Goal: Information Seeking & Learning: Learn about a topic

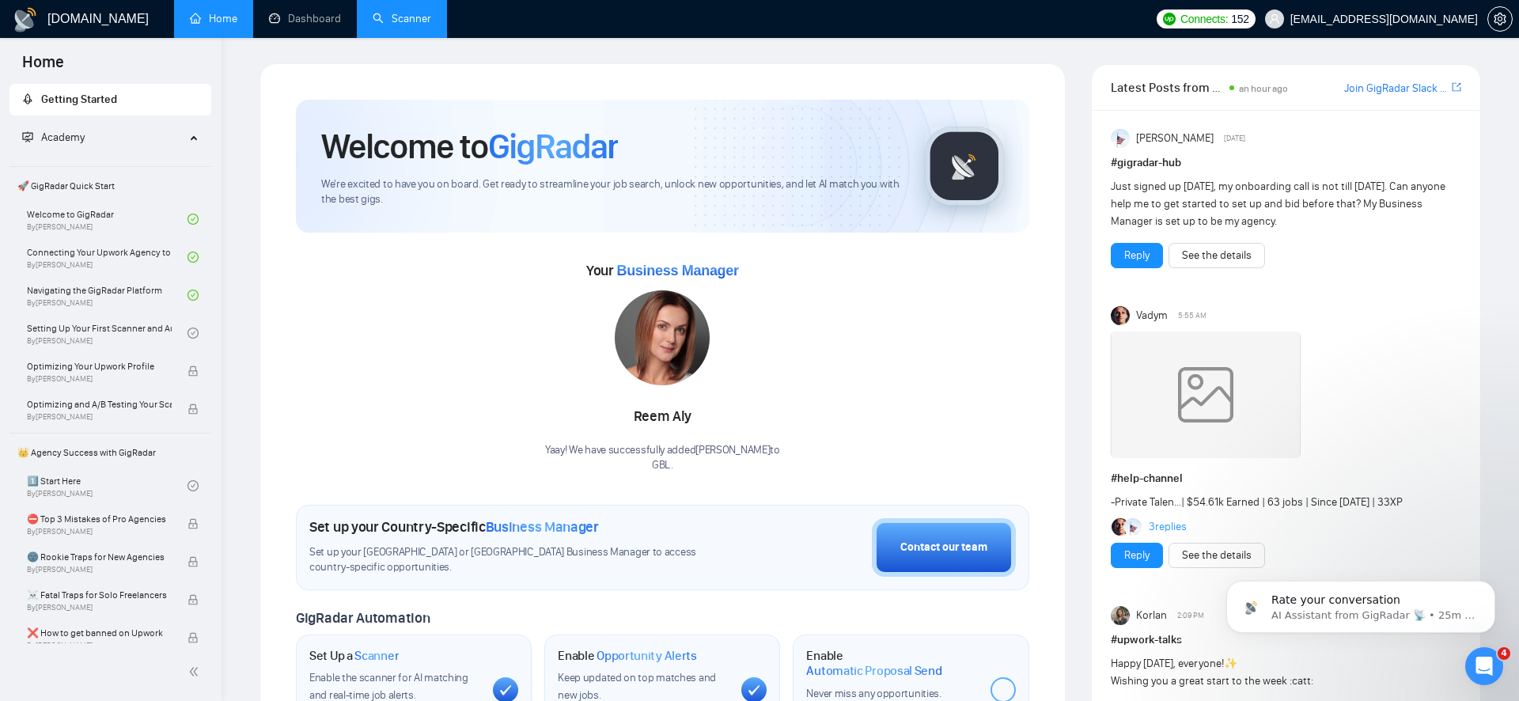
click at [379, 24] on link "Scanner" at bounding box center [402, 18] width 59 height 13
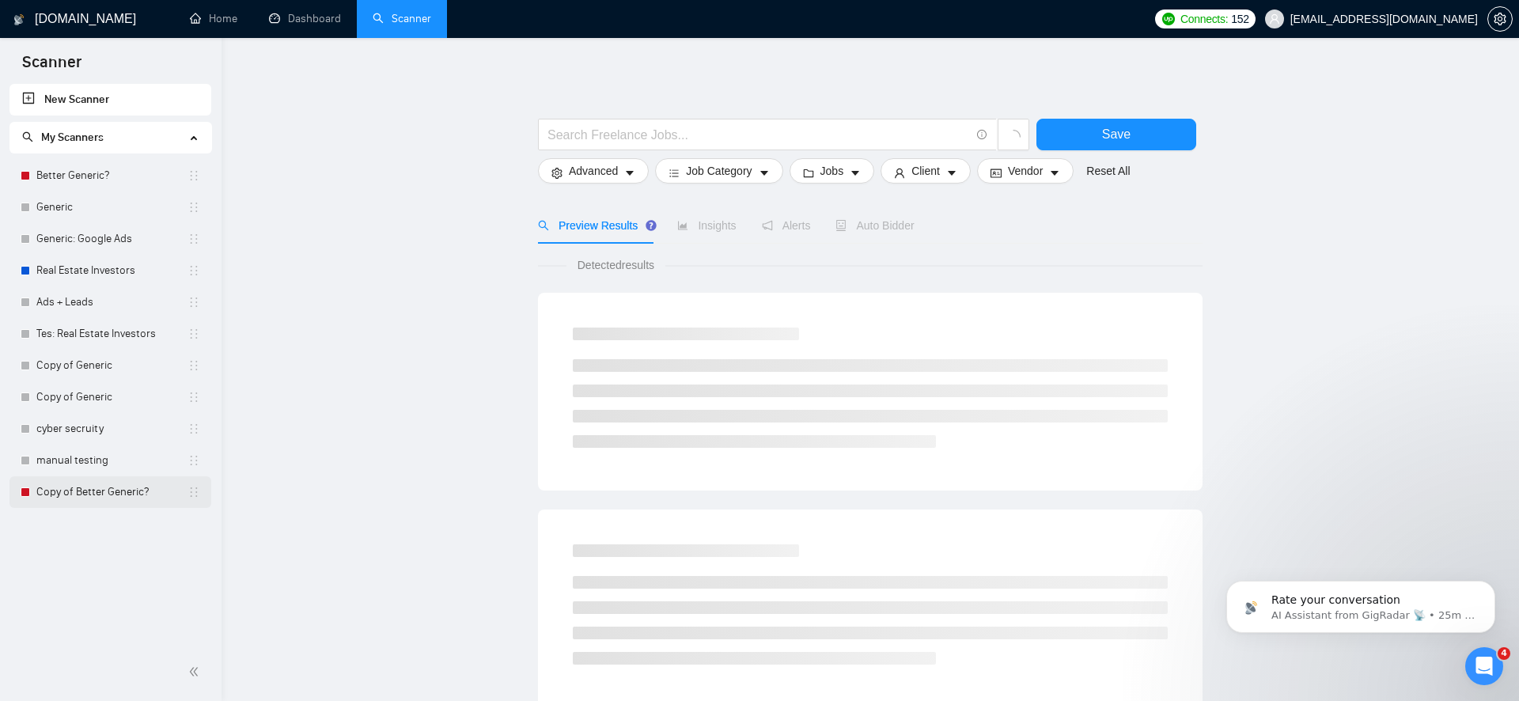
click at [106, 486] on link "Copy of Better Generic?" at bounding box center [111, 492] width 151 height 32
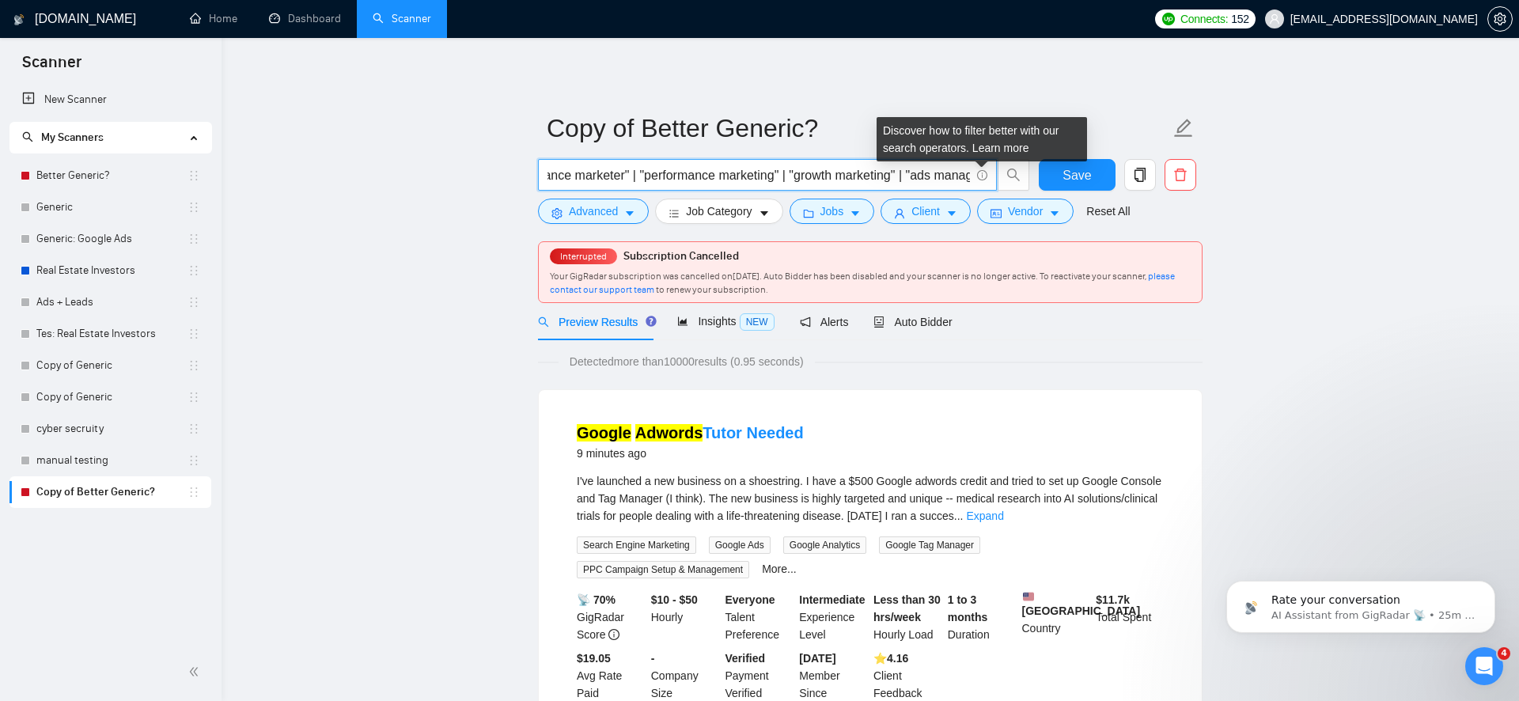
scroll to position [0, 1478]
drag, startPoint x: 785, startPoint y: 178, endPoint x: 972, endPoint y: 184, distance: 187.6
click at [972, 184] on span "(Google | Facebook | fb | ig | insta | meta | Instagram | Twitter | Paid | Reta…" at bounding box center [767, 175] width 459 height 32
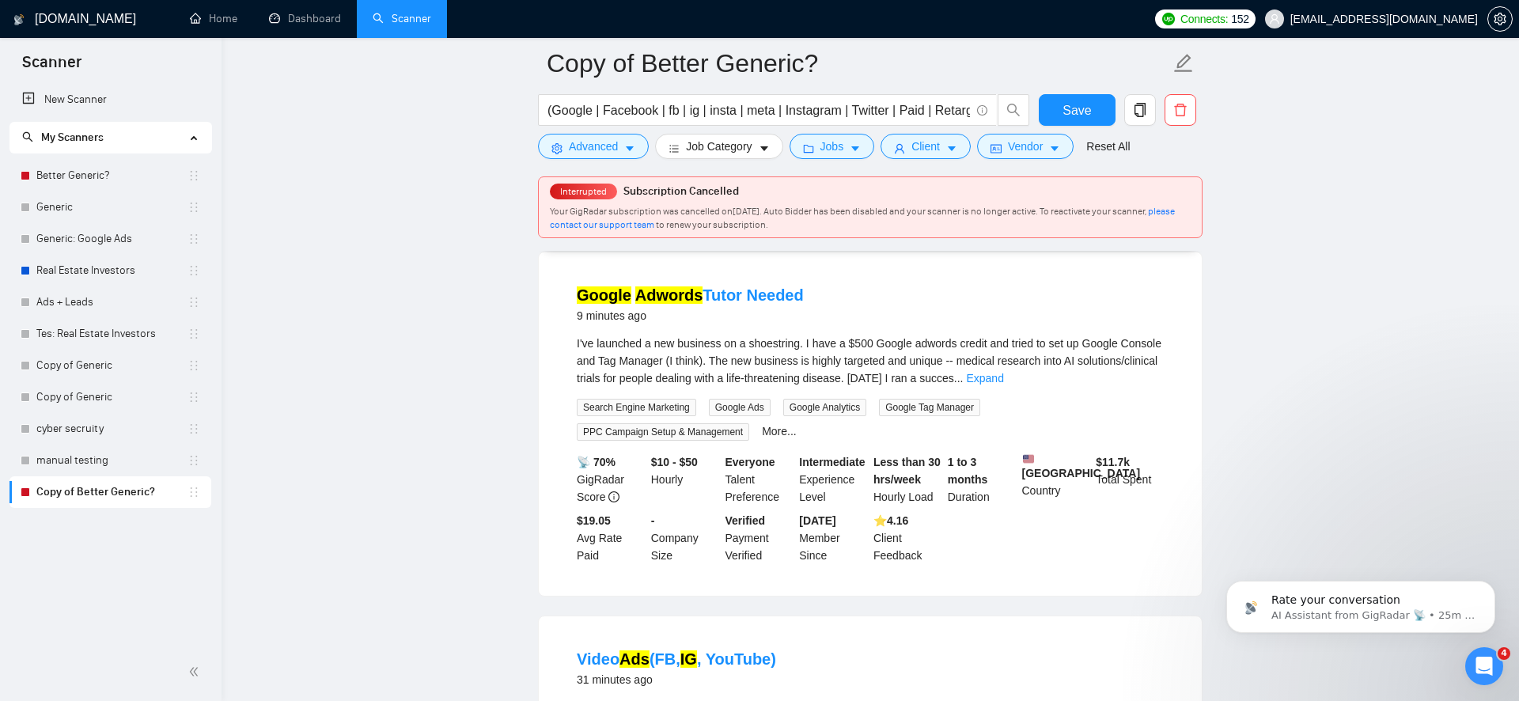
scroll to position [150, 0]
click at [1003, 379] on link "Expand" at bounding box center [984, 379] width 37 height 13
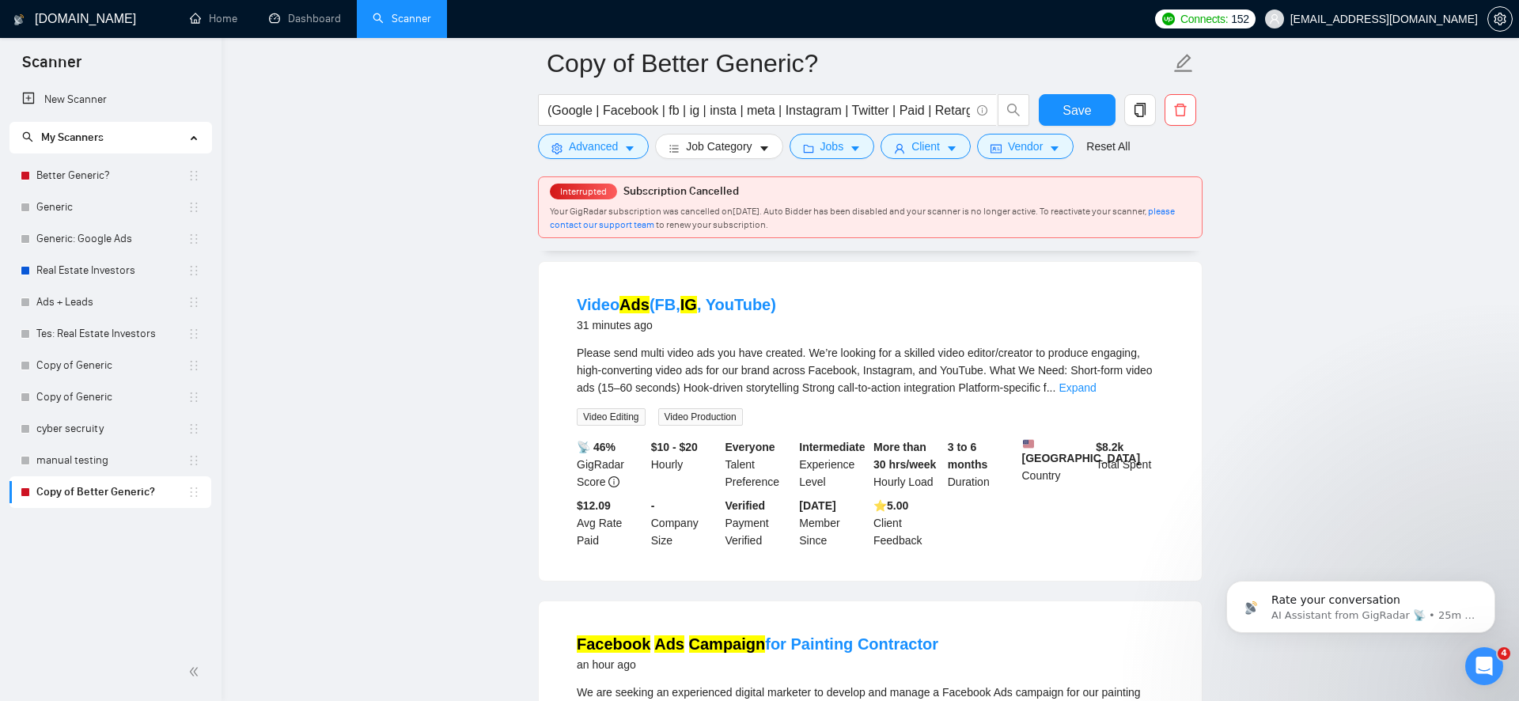
scroll to position [634, 0]
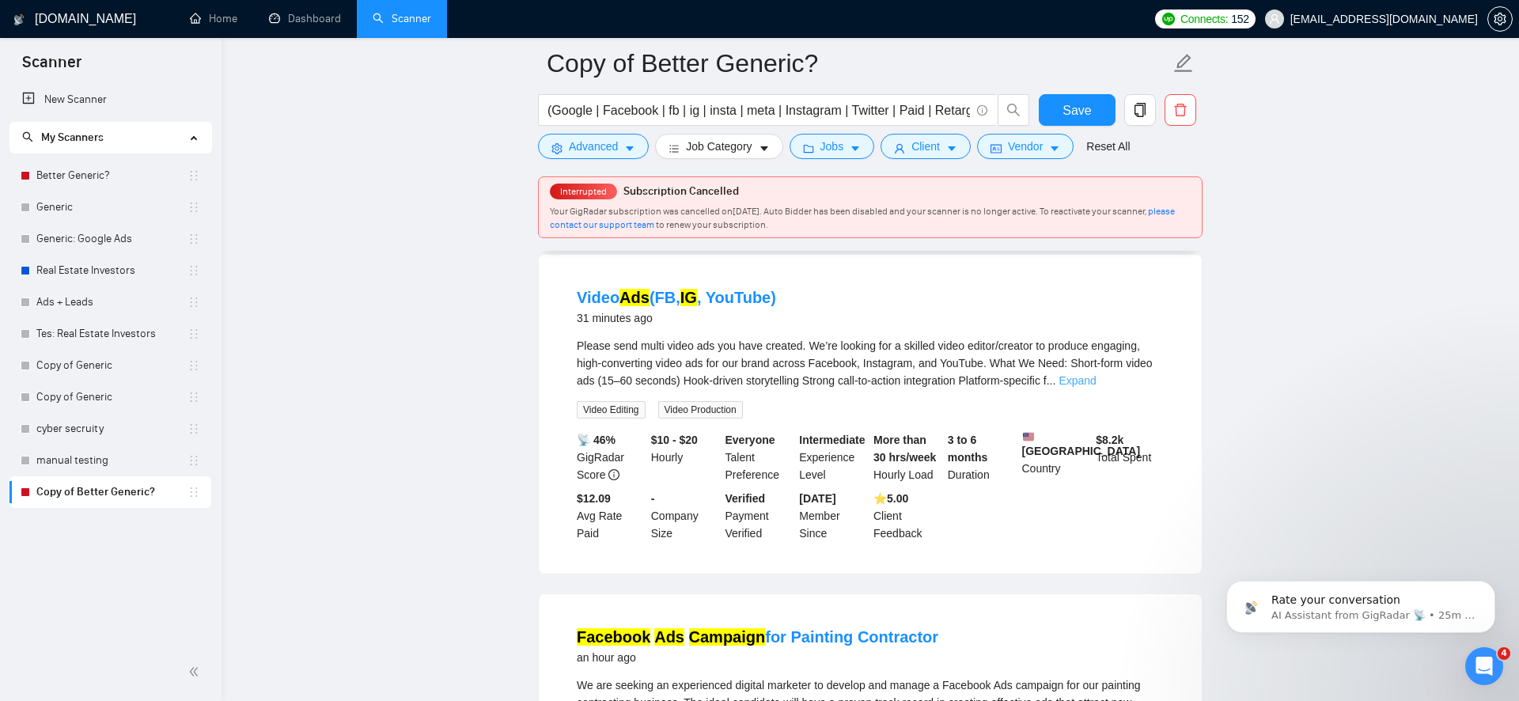
click at [1096, 387] on link "Expand" at bounding box center [1077, 380] width 37 height 13
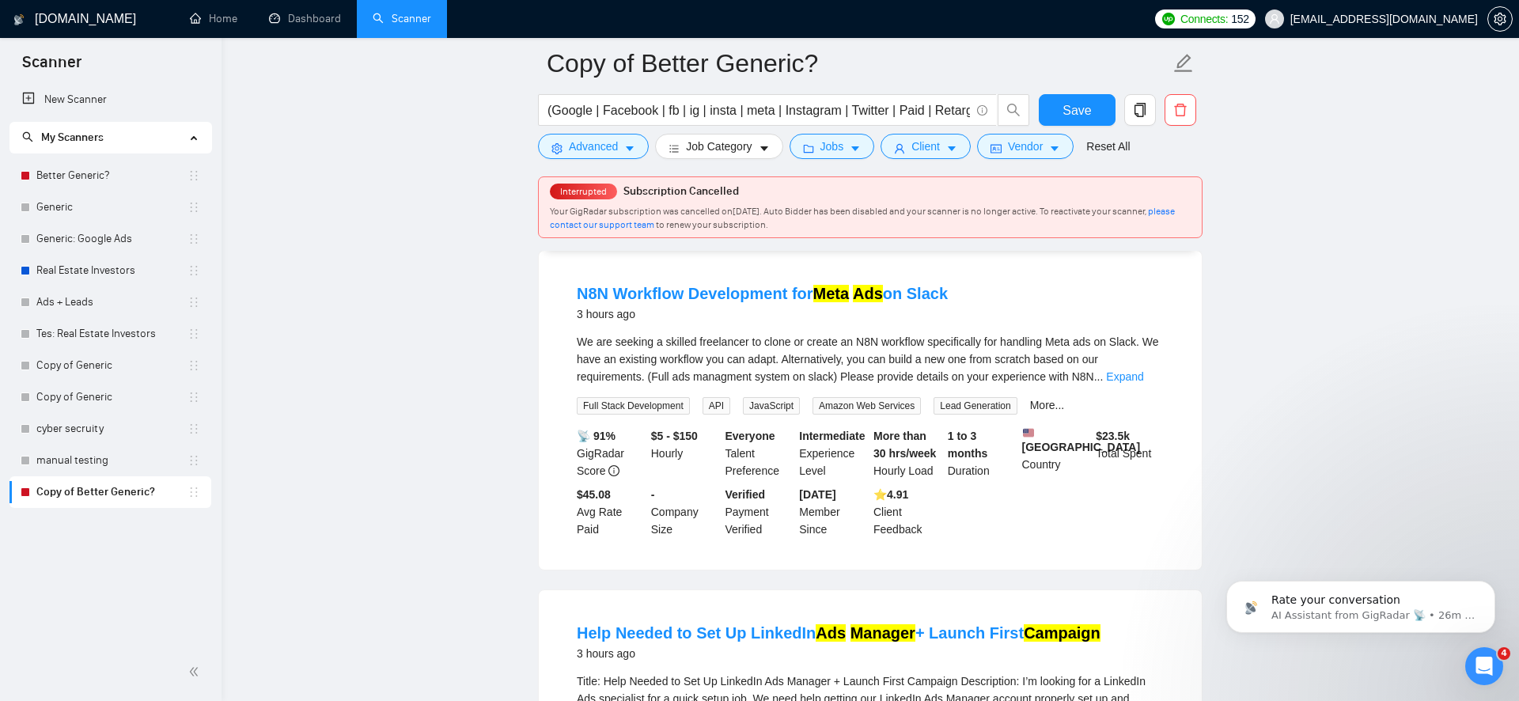
scroll to position [1744, 0]
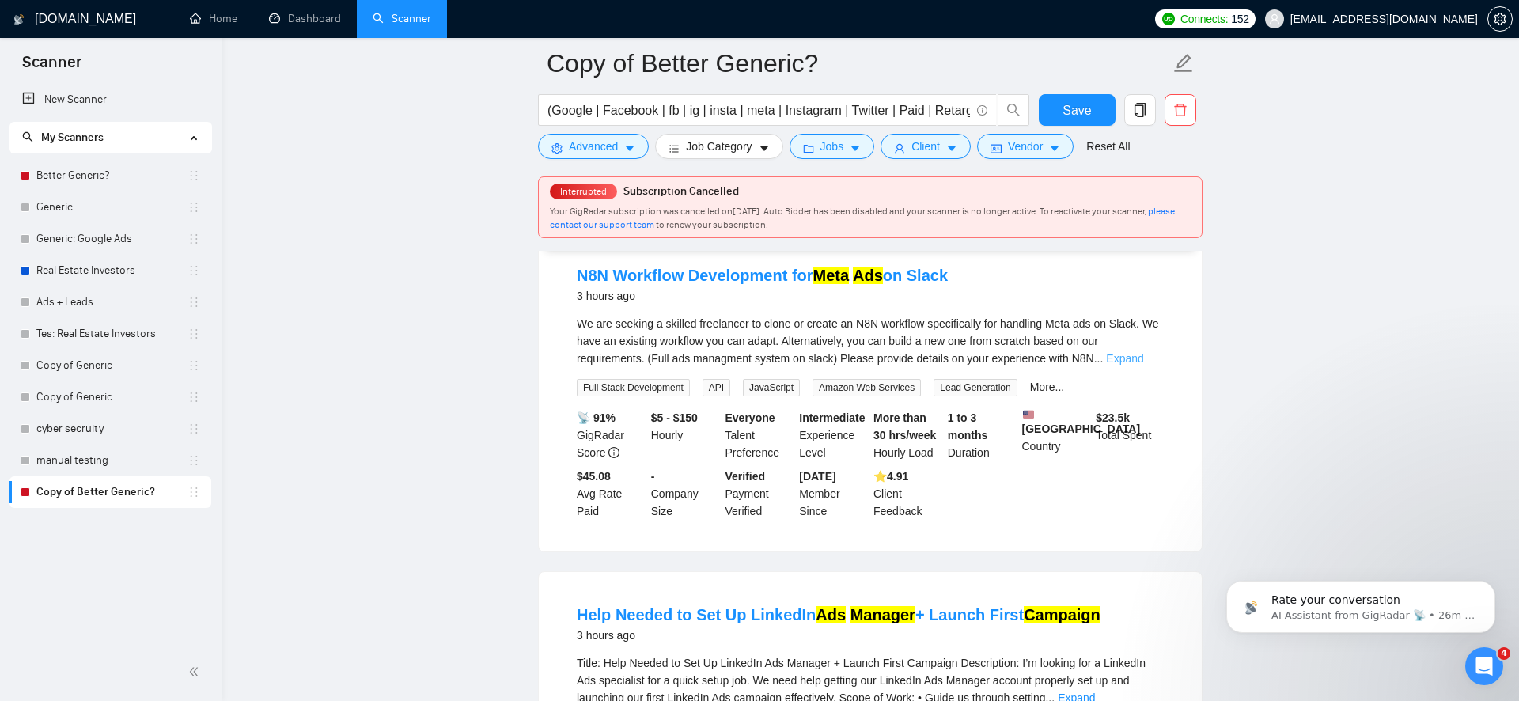
click at [1141, 365] on link "Expand" at bounding box center [1124, 358] width 37 height 13
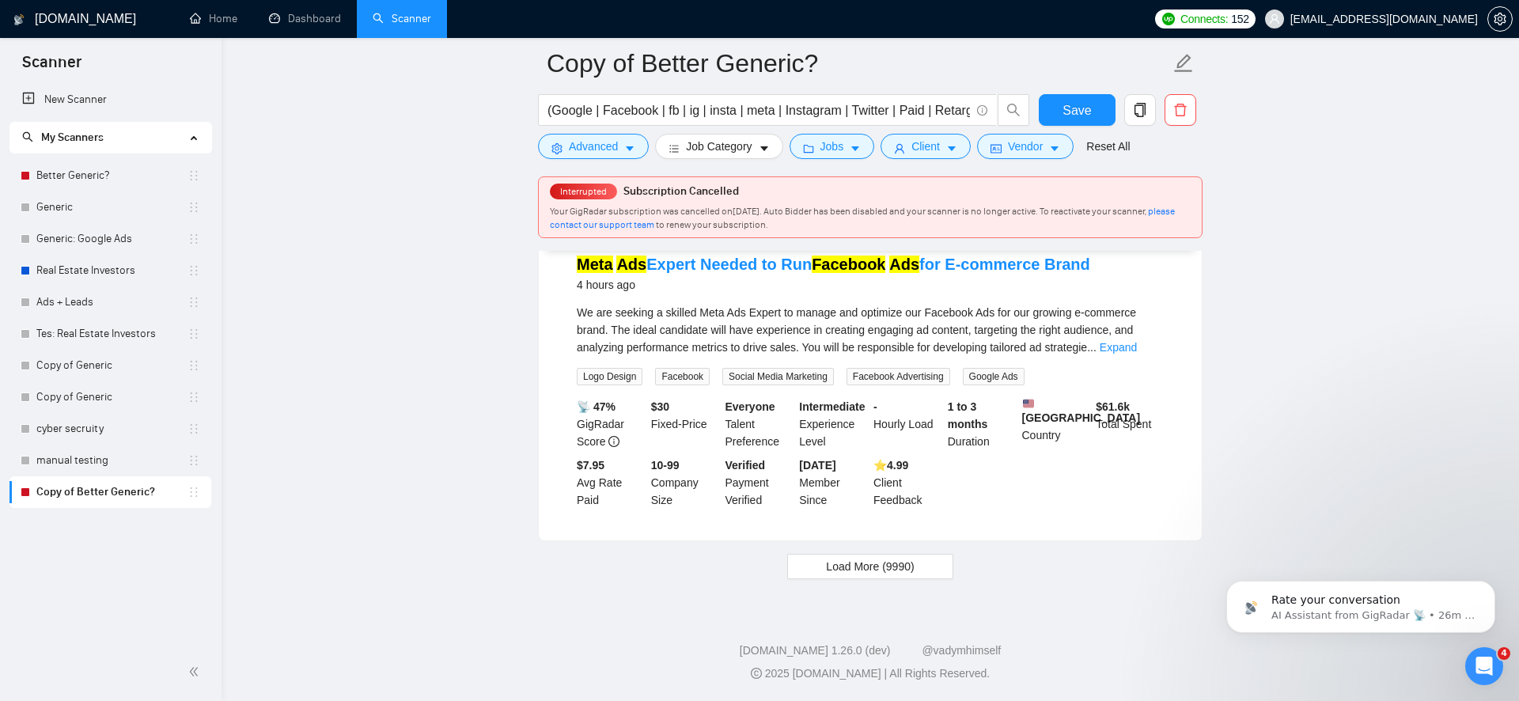
scroll to position [3537, 0]
click at [855, 575] on span "Load More (9990)" at bounding box center [870, 566] width 88 height 17
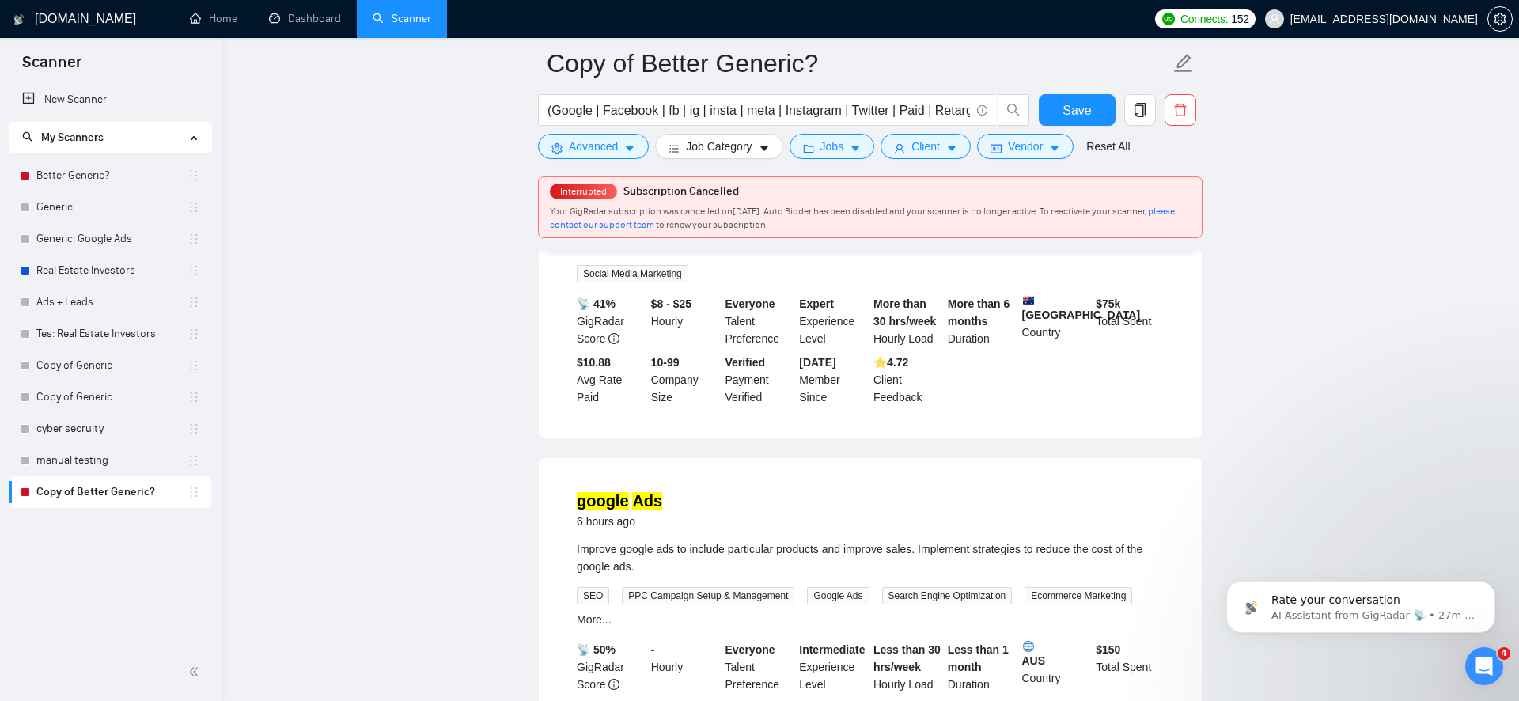
scroll to position [4247, 0]
click at [1080, 255] on link "Expand" at bounding box center [1061, 248] width 37 height 13
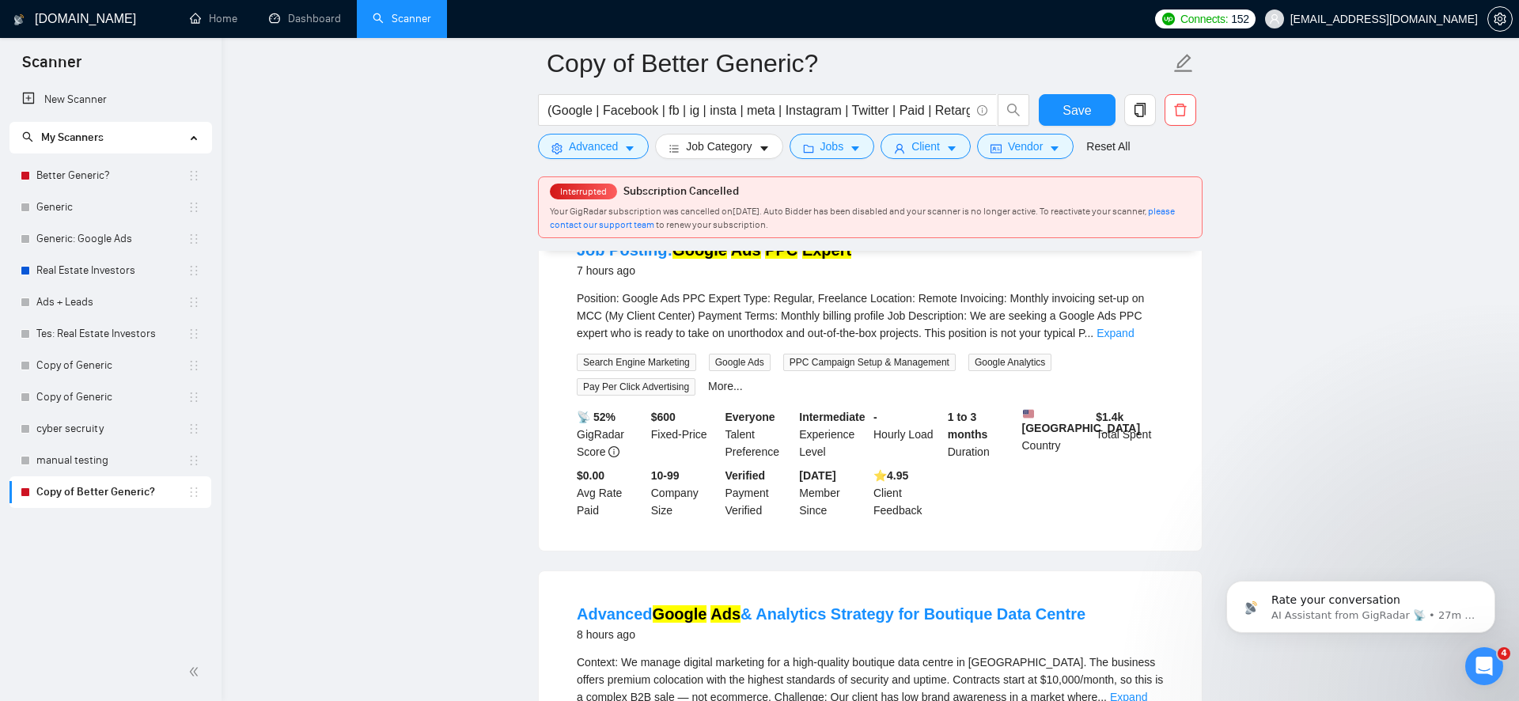
scroll to position [6081, 0]
click at [1134, 340] on link "Expand" at bounding box center [1115, 334] width 37 height 13
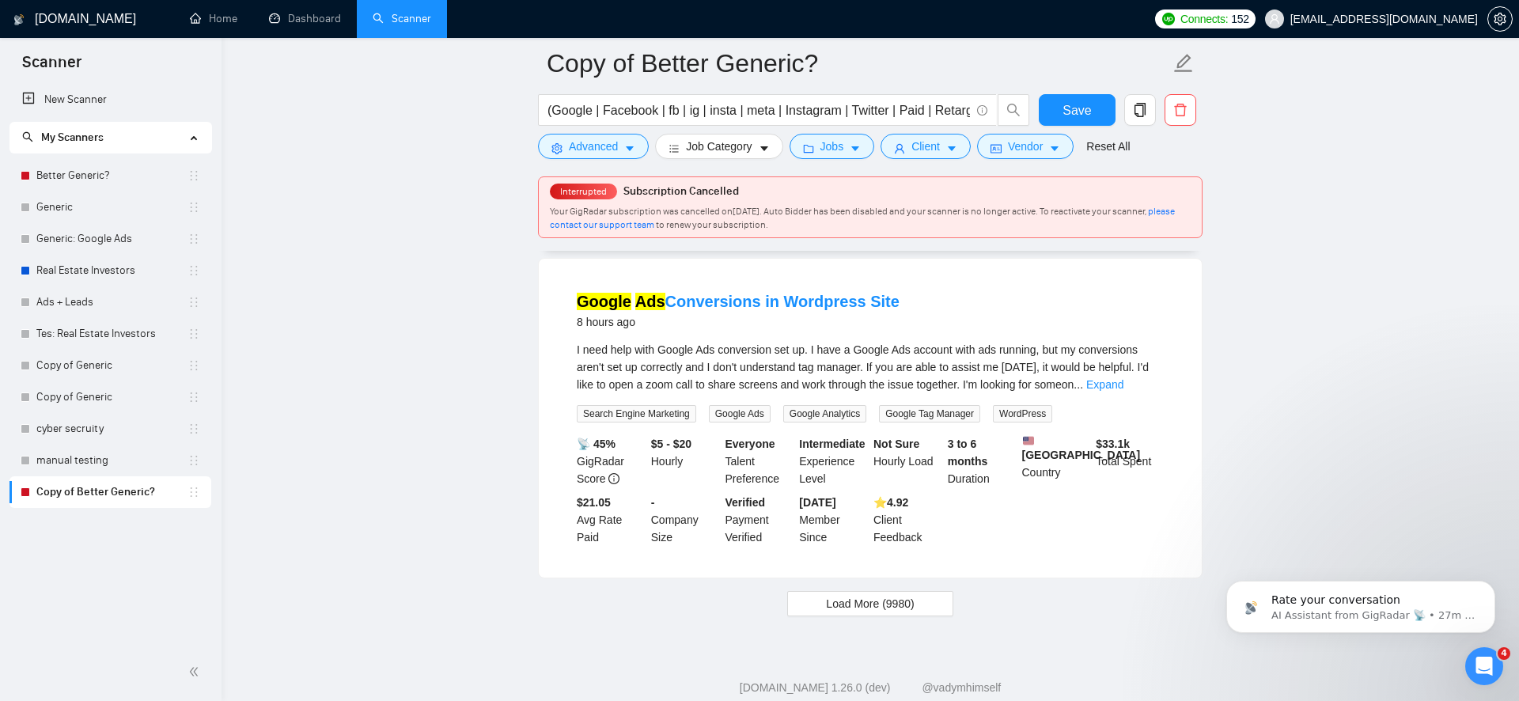
scroll to position [7529, 0]
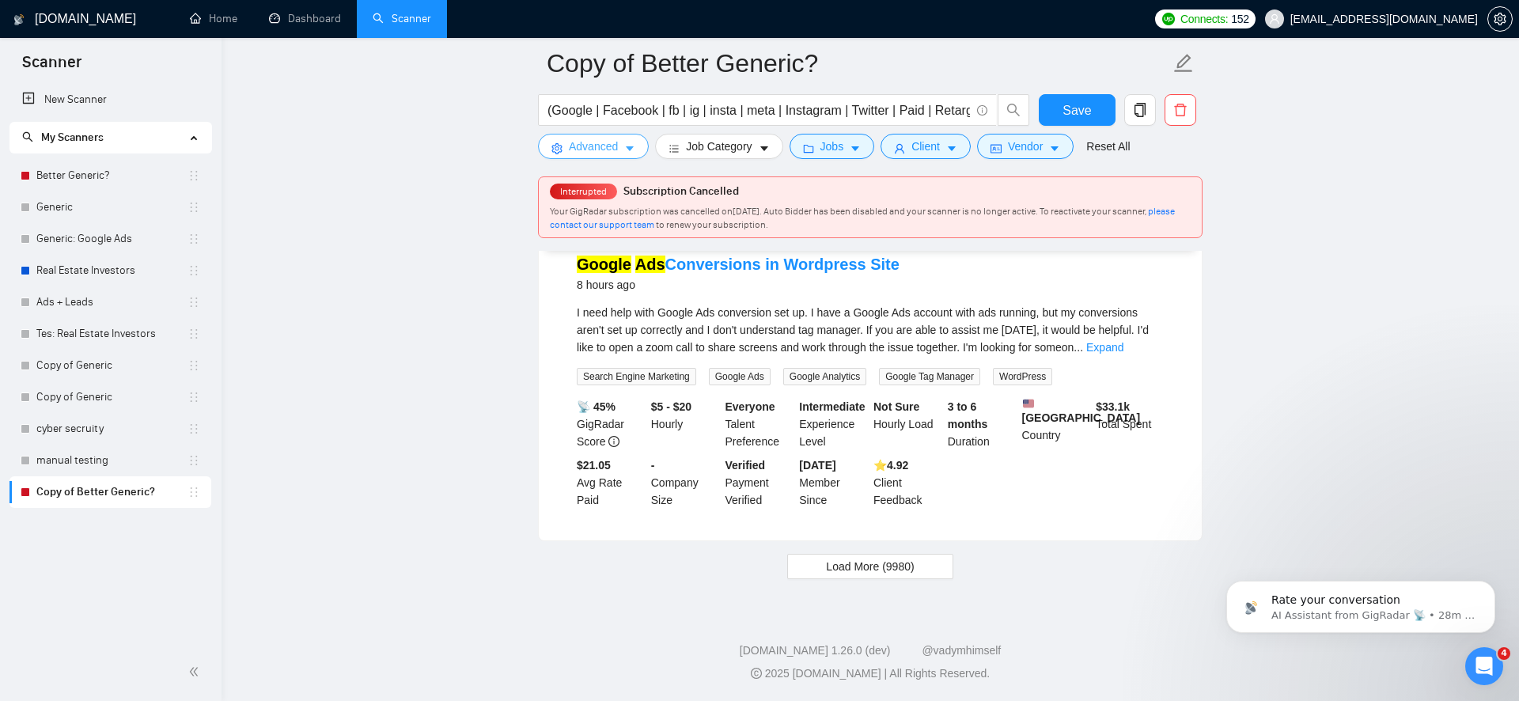
click at [627, 149] on icon "caret-down" at bounding box center [629, 148] width 11 height 11
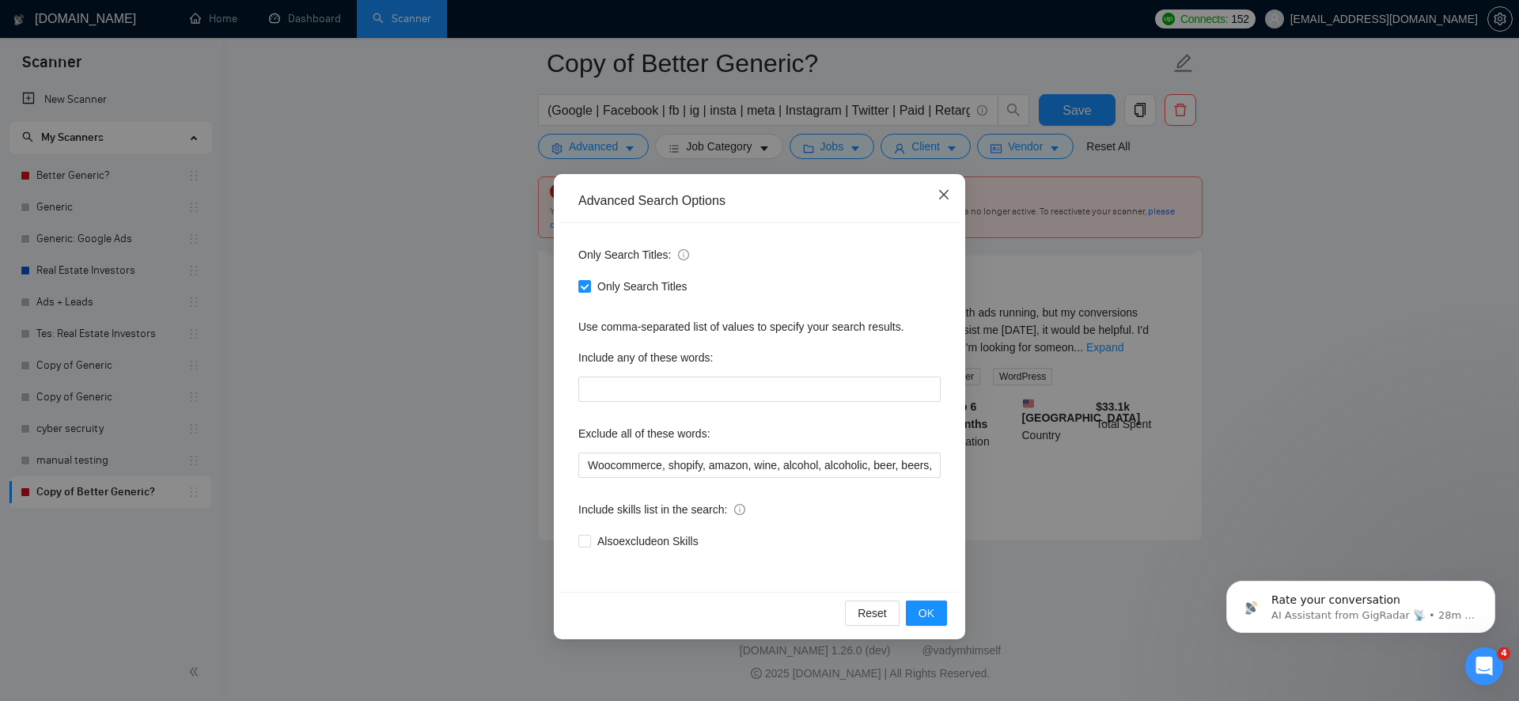
click at [945, 202] on span "Close" at bounding box center [944, 195] width 43 height 43
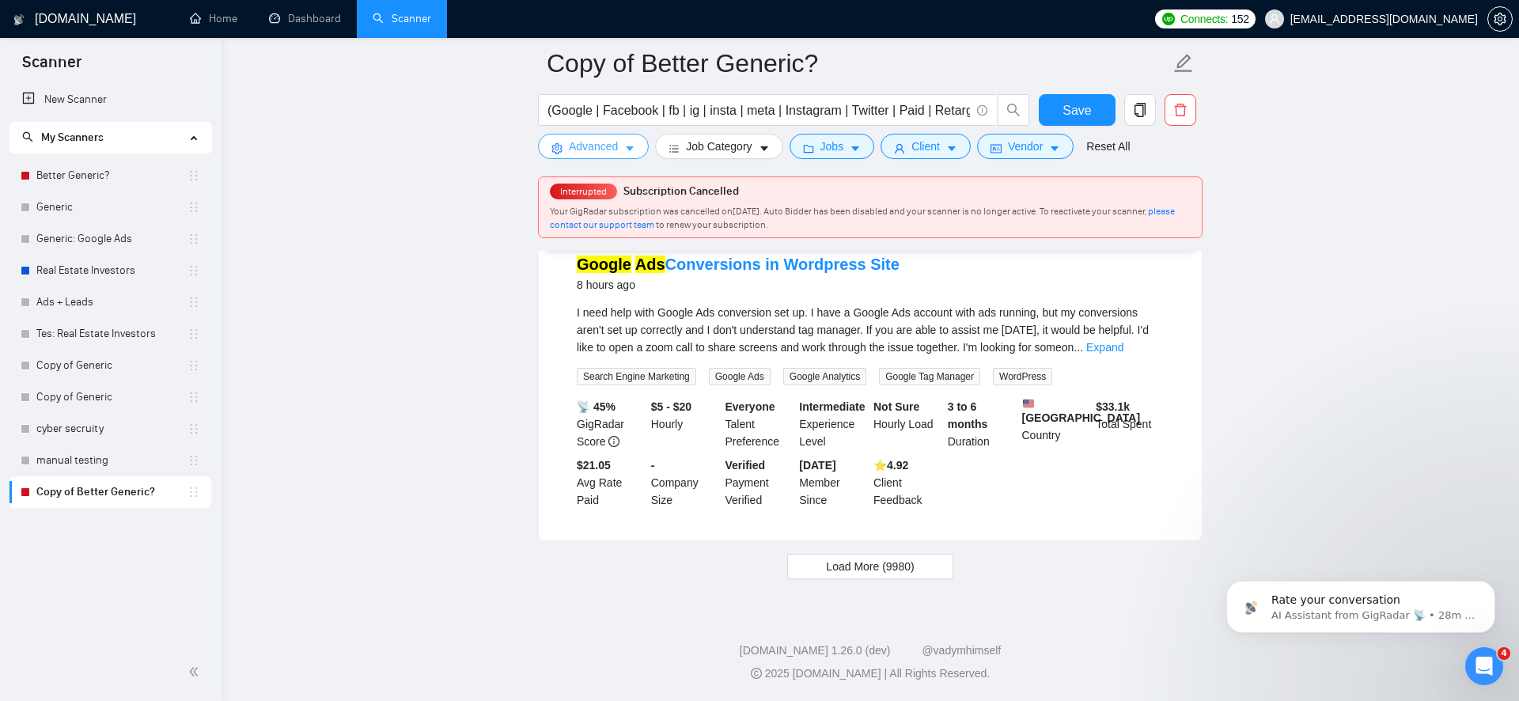
click at [582, 138] on span "Advanced" at bounding box center [593, 146] width 49 height 17
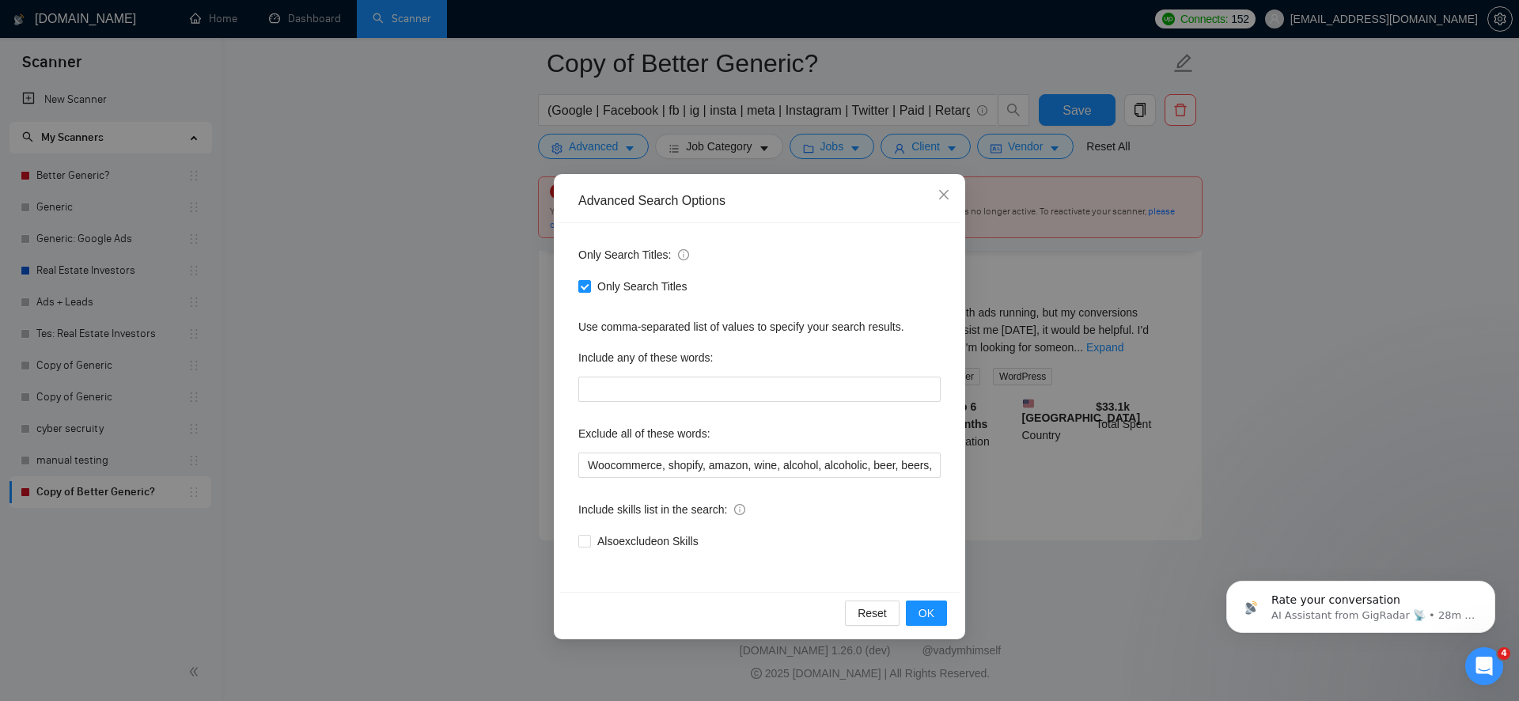
click at [1030, 415] on div "Advanced Search Options Only Search Titles: Only Search Titles Use comma-separa…" at bounding box center [759, 350] width 1519 height 701
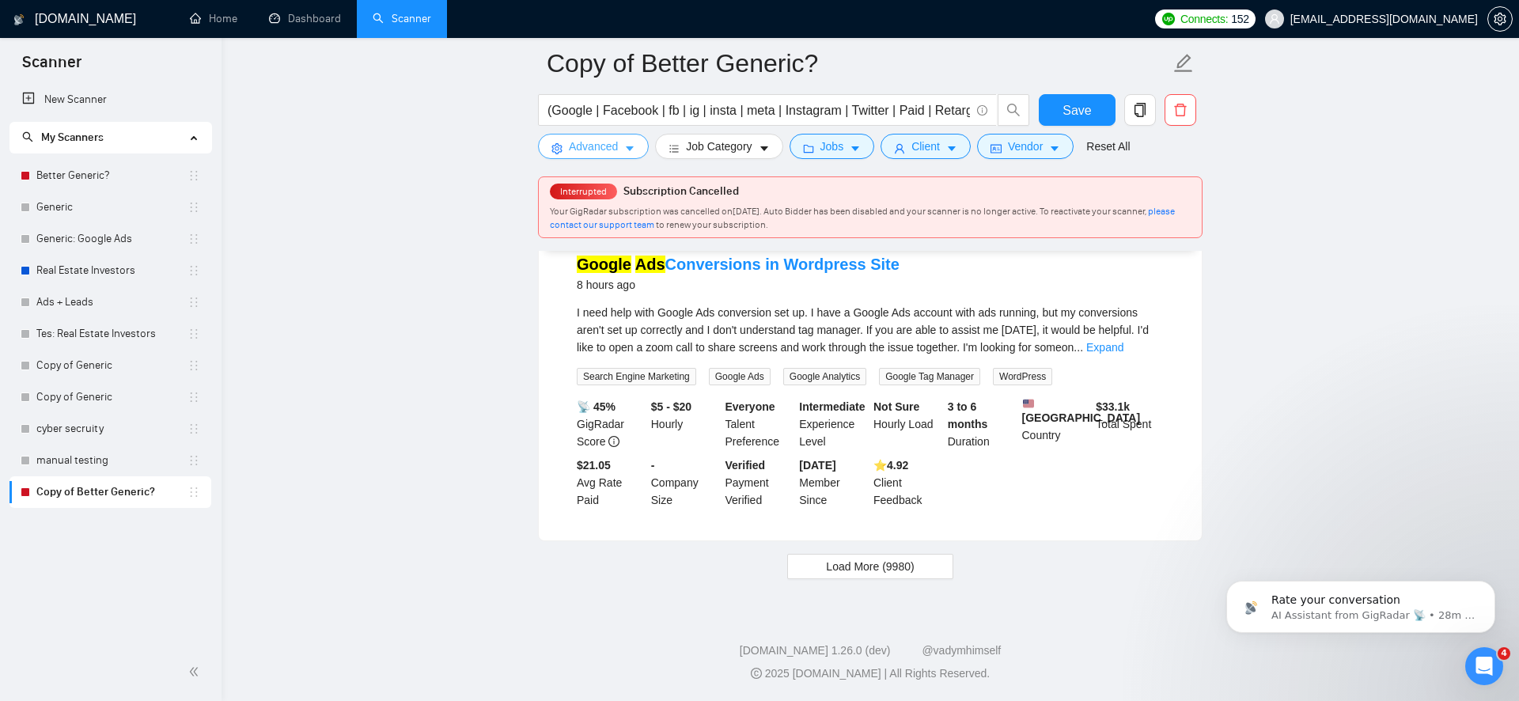
click at [621, 146] on button "Advanced" at bounding box center [593, 146] width 111 height 25
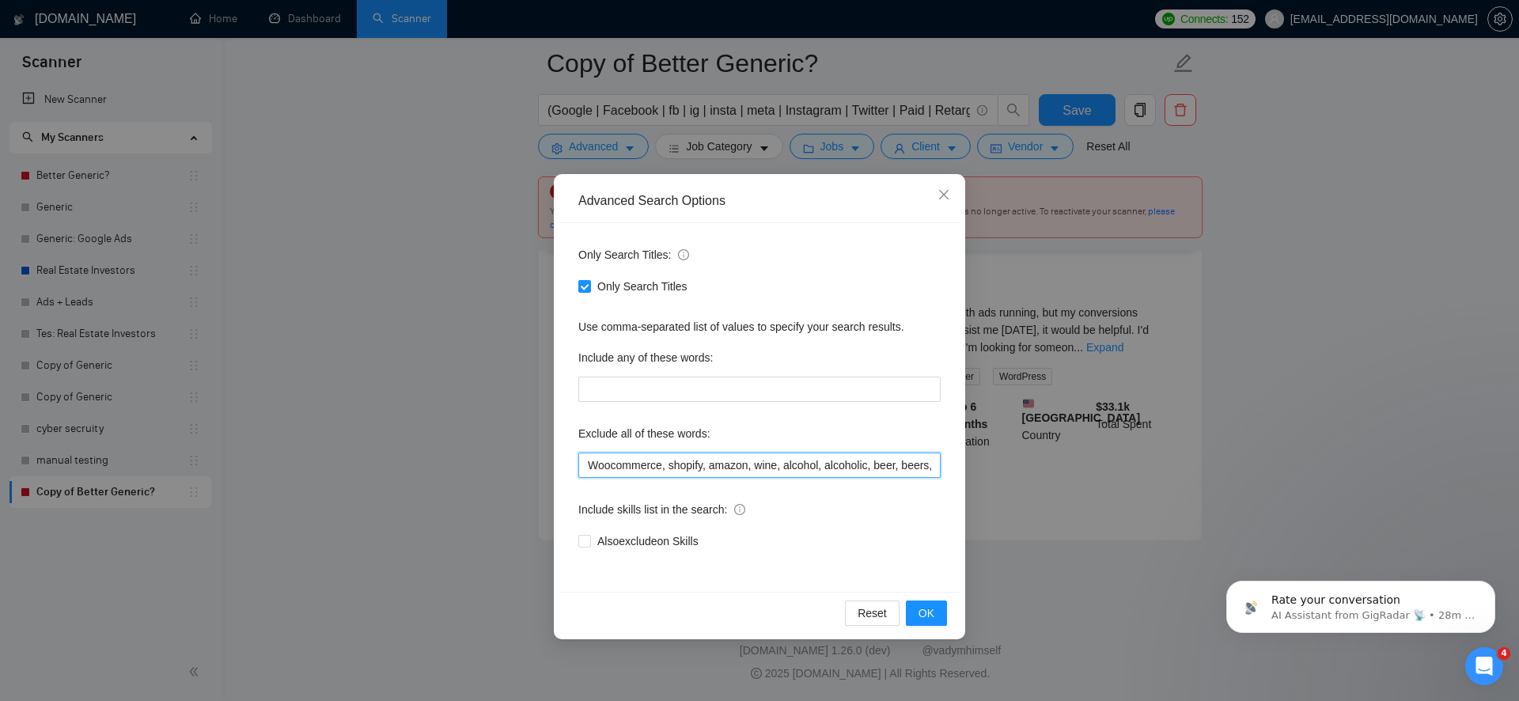
click at [622, 455] on input "Woocommerce, shopify, amazon, wine, alcohol, alcoholic, beer, beers, crypto, co…" at bounding box center [759, 465] width 362 height 25
type input "Woocommerce, shopify, amazon, wine, alcohol, alcoholic, beer, beers, crypto, co…"
click at [923, 609] on span "OK" at bounding box center [927, 612] width 16 height 17
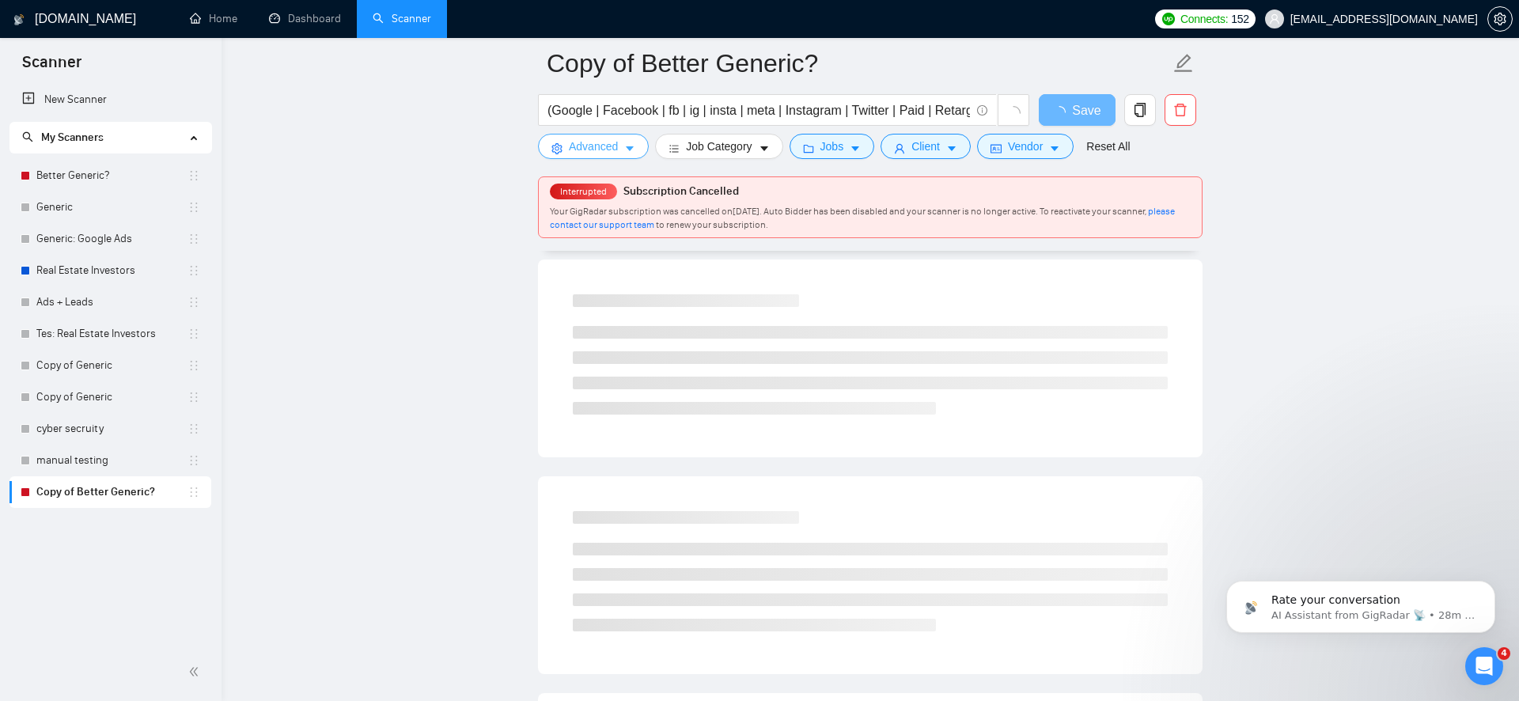
scroll to position [0, 0]
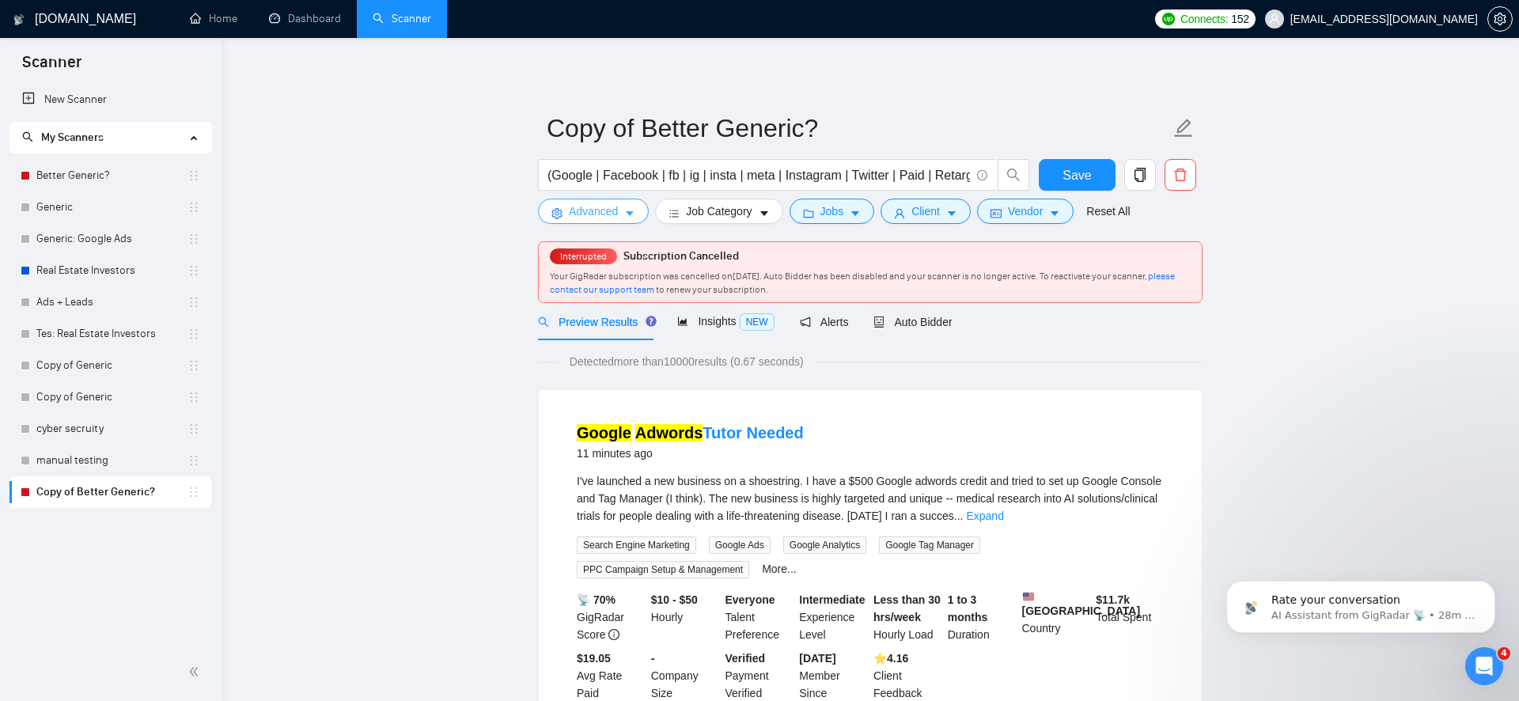
click at [606, 203] on span "Advanced" at bounding box center [593, 211] width 49 height 17
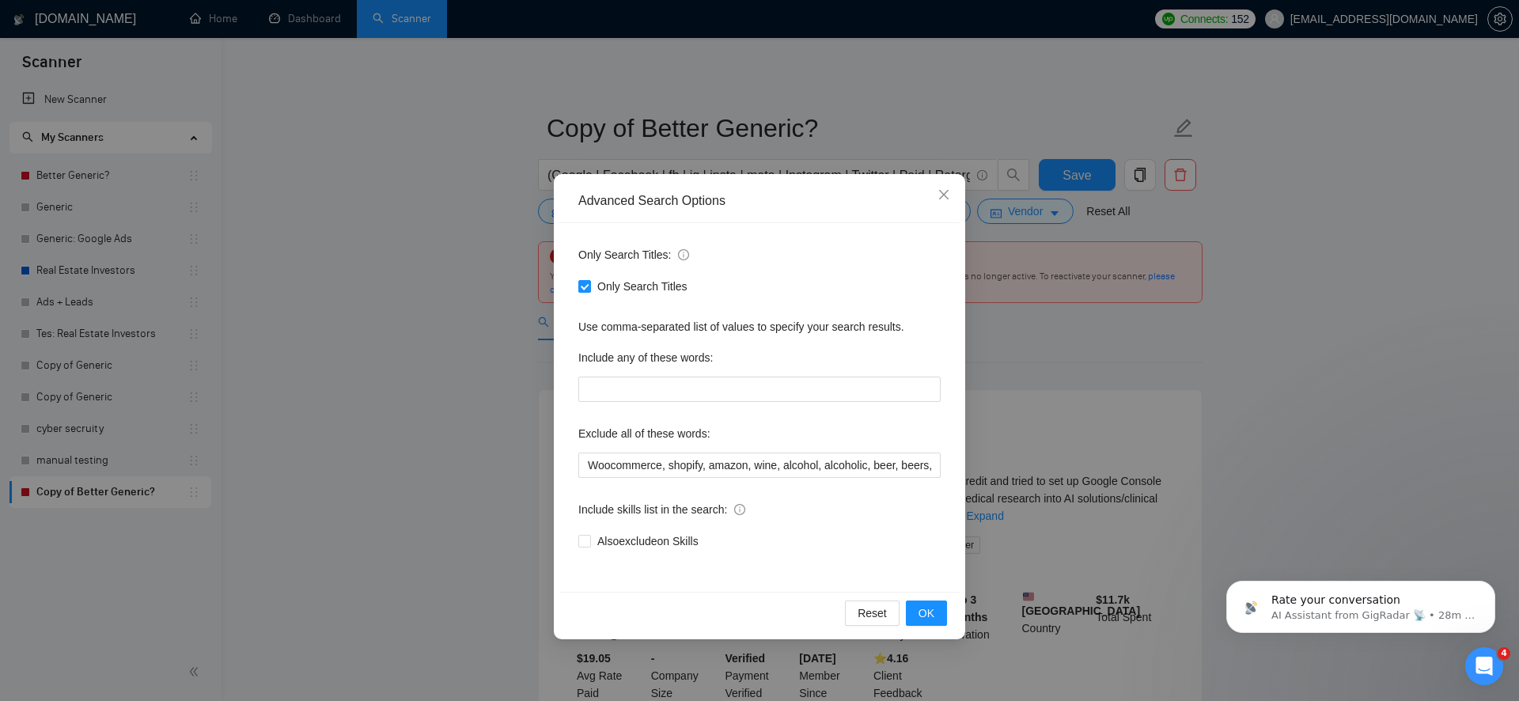
click at [472, 423] on div "Advanced Search Options Only Search Titles: Only Search Titles Use comma-separa…" at bounding box center [759, 350] width 1519 height 701
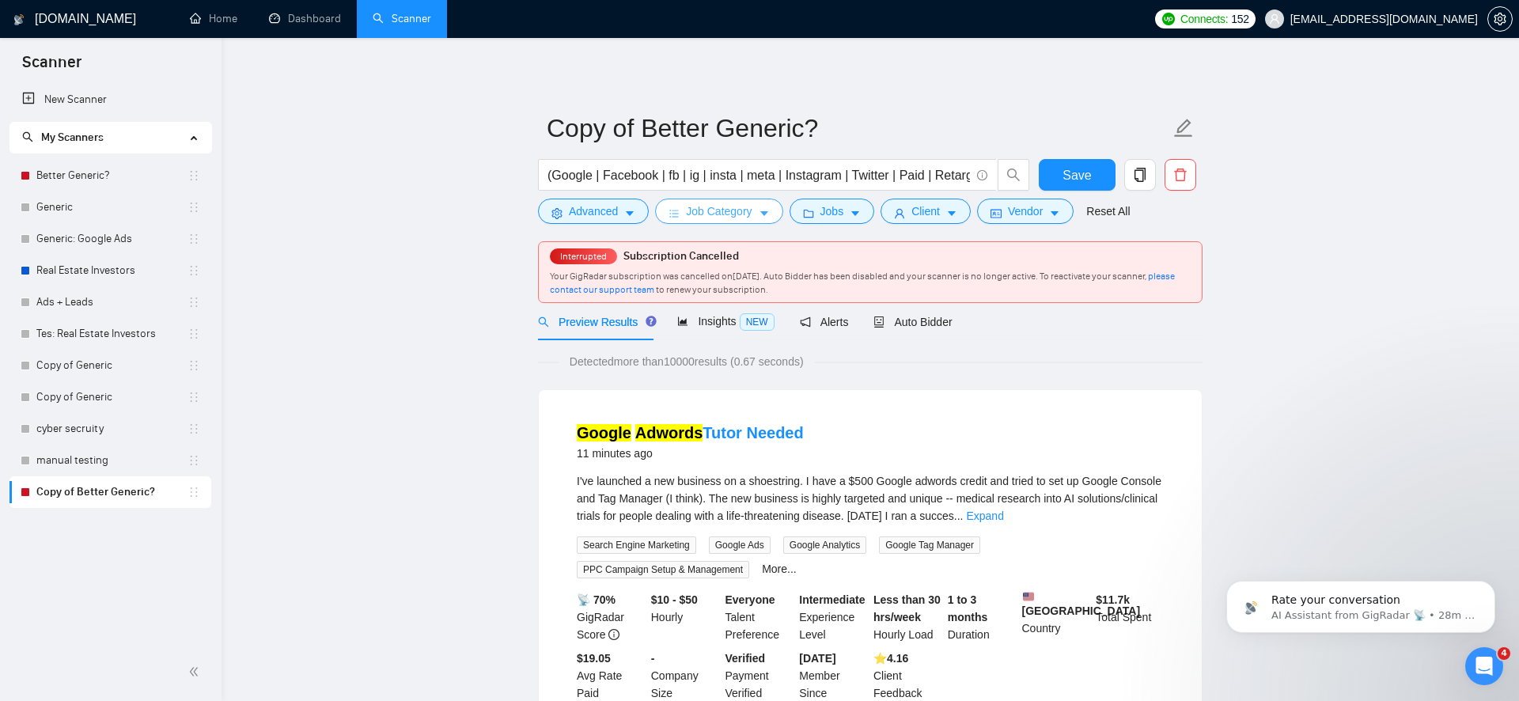
click at [736, 203] on span "Job Category" at bounding box center [719, 211] width 66 height 17
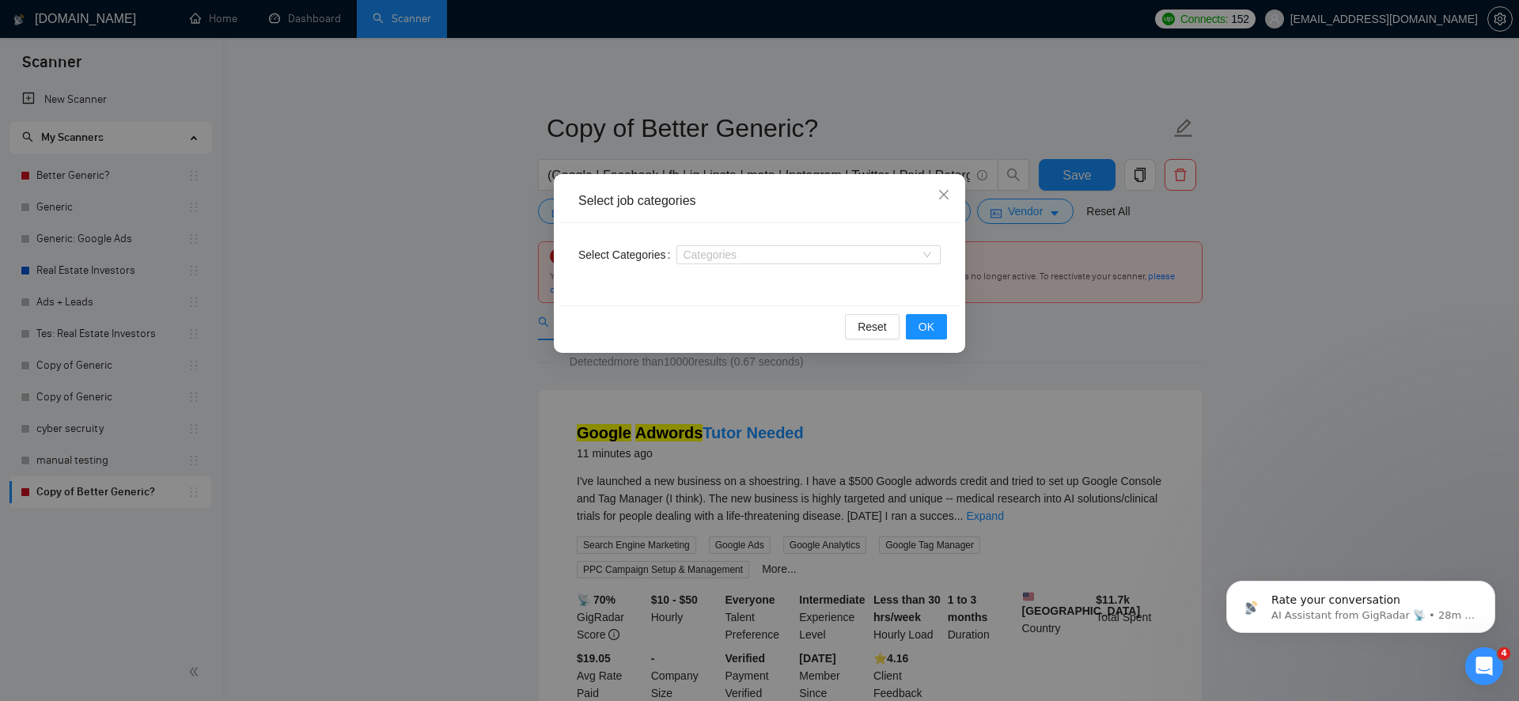
click at [484, 366] on div "Select job categories Select Categories Categories Reset OK" at bounding box center [759, 350] width 1519 height 701
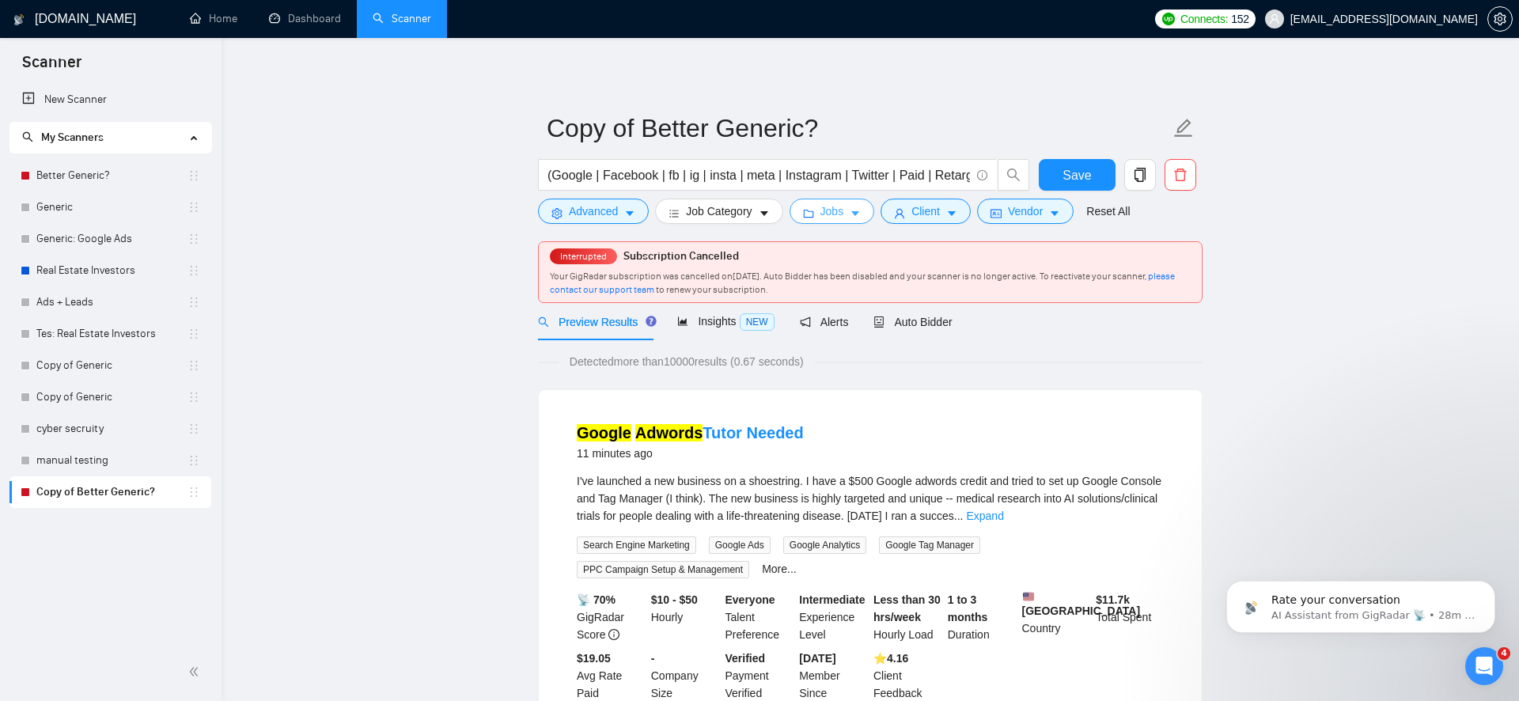
click at [813, 212] on icon "folder" at bounding box center [808, 214] width 10 height 8
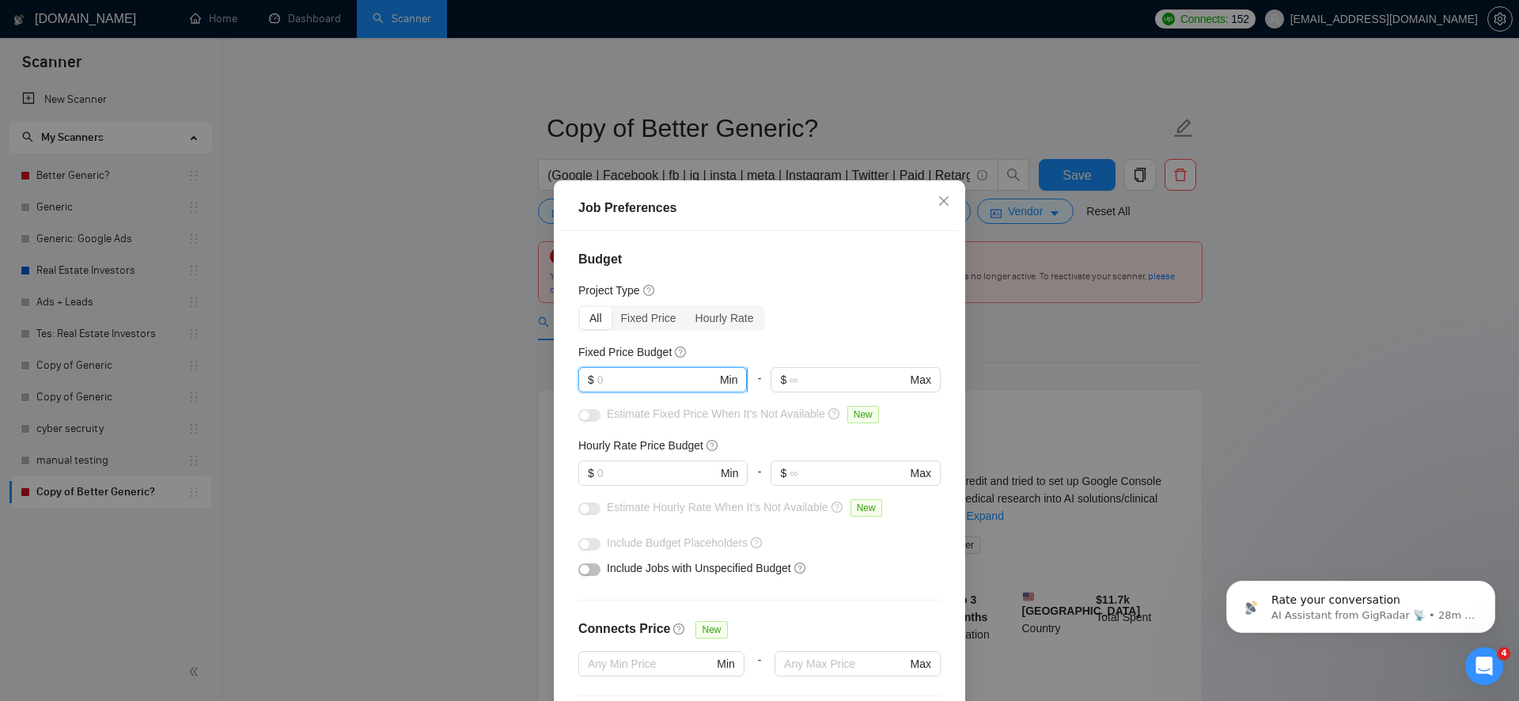
click at [636, 379] on input "text" at bounding box center [656, 379] width 119 height 17
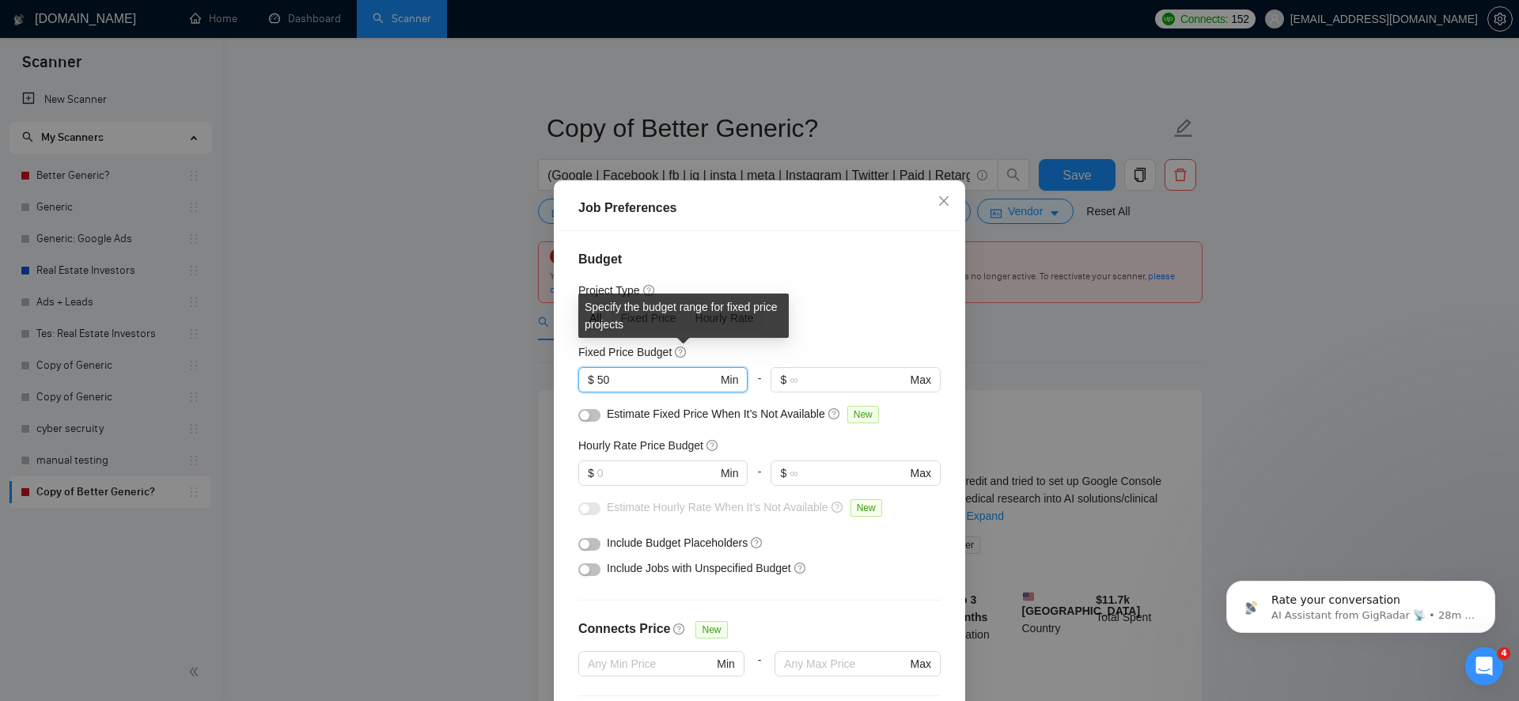
type input "5"
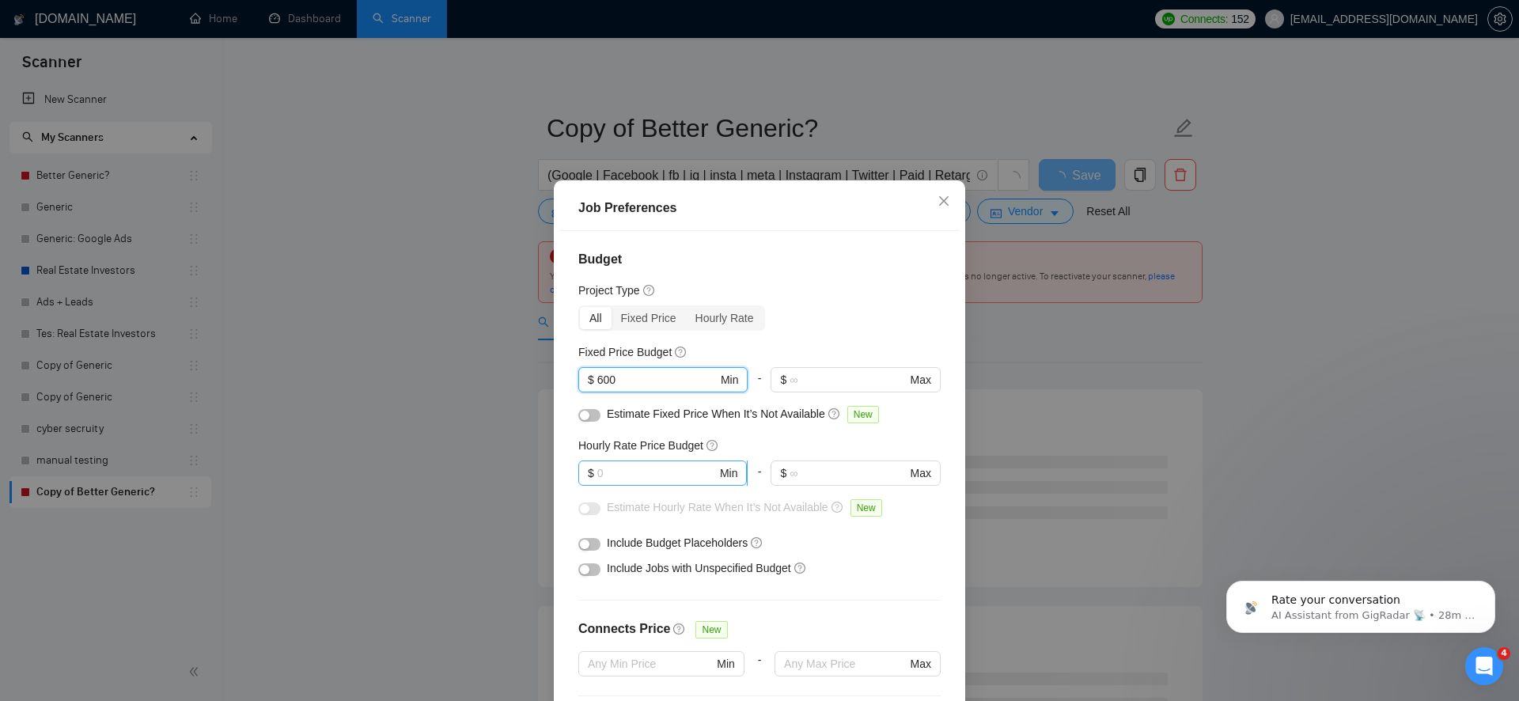
type input "600"
click at [661, 475] on input "text" at bounding box center [656, 472] width 119 height 17
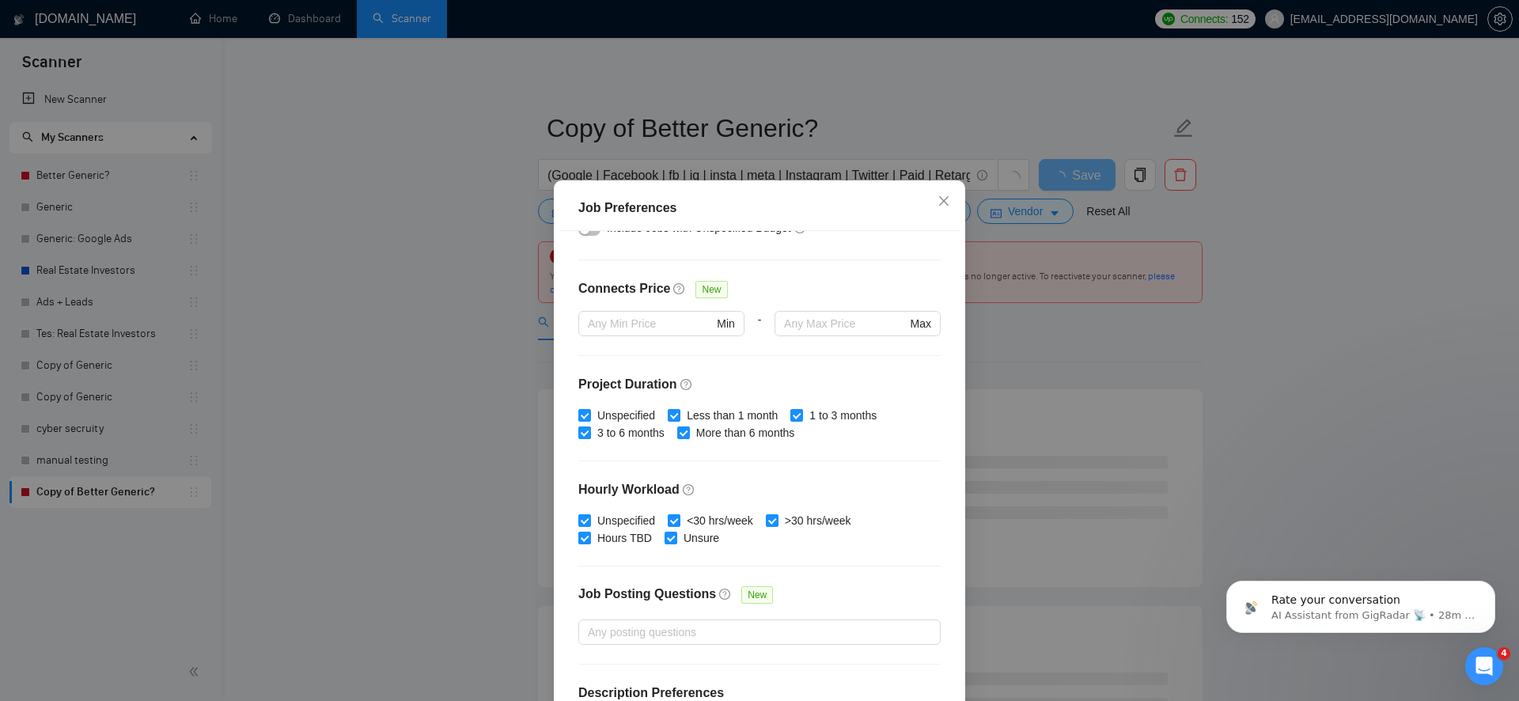
scroll to position [401, 0]
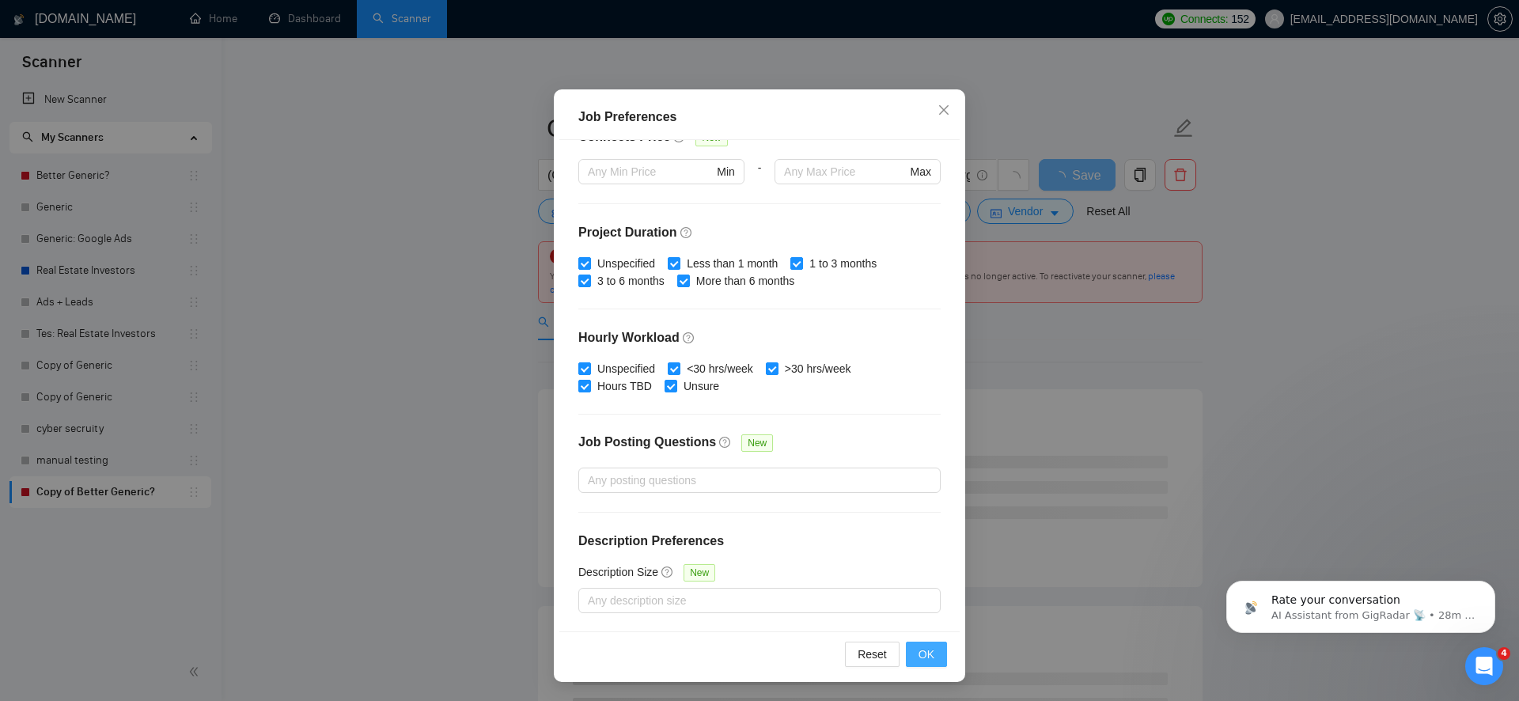
type input "60"
click at [930, 662] on button "OK" at bounding box center [926, 654] width 41 height 25
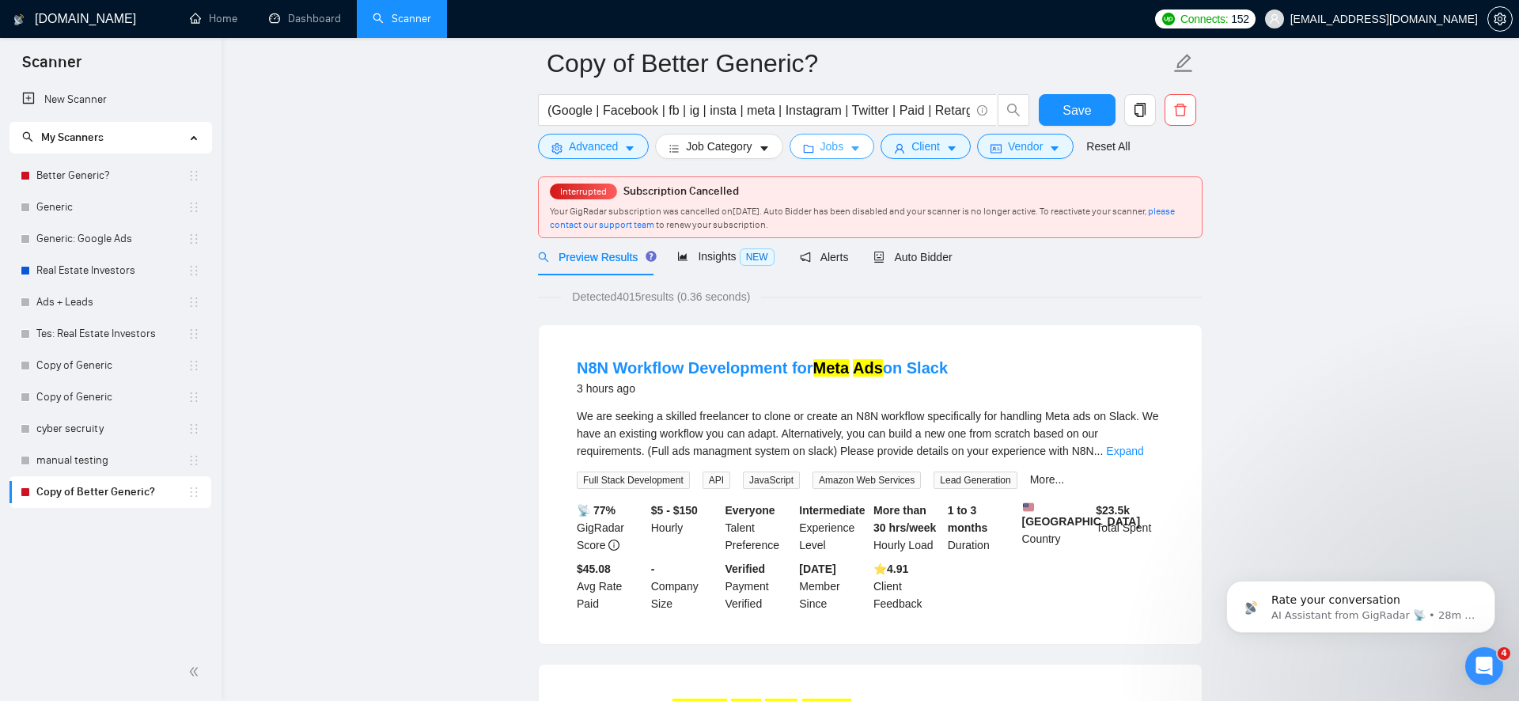
scroll to position [0, 0]
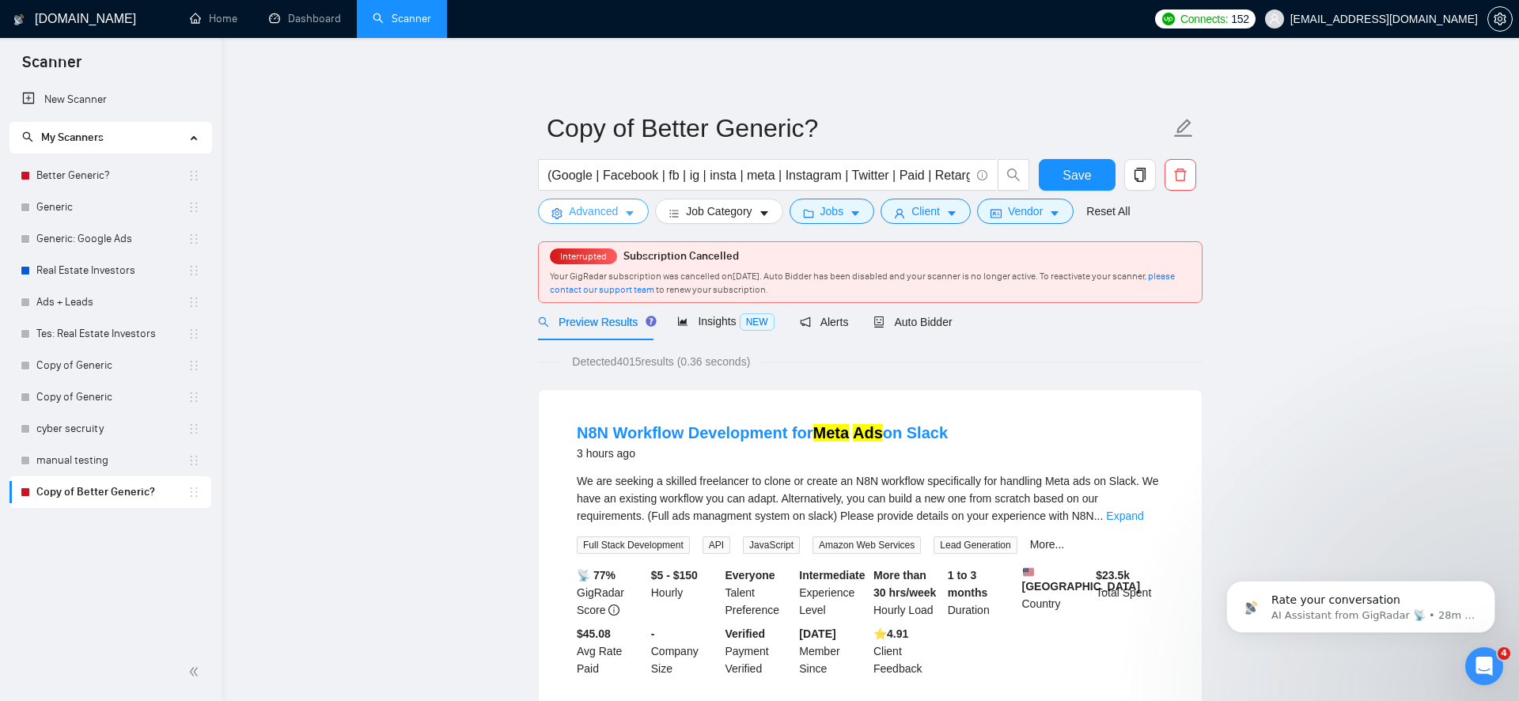
click at [595, 217] on span "Advanced" at bounding box center [593, 211] width 49 height 17
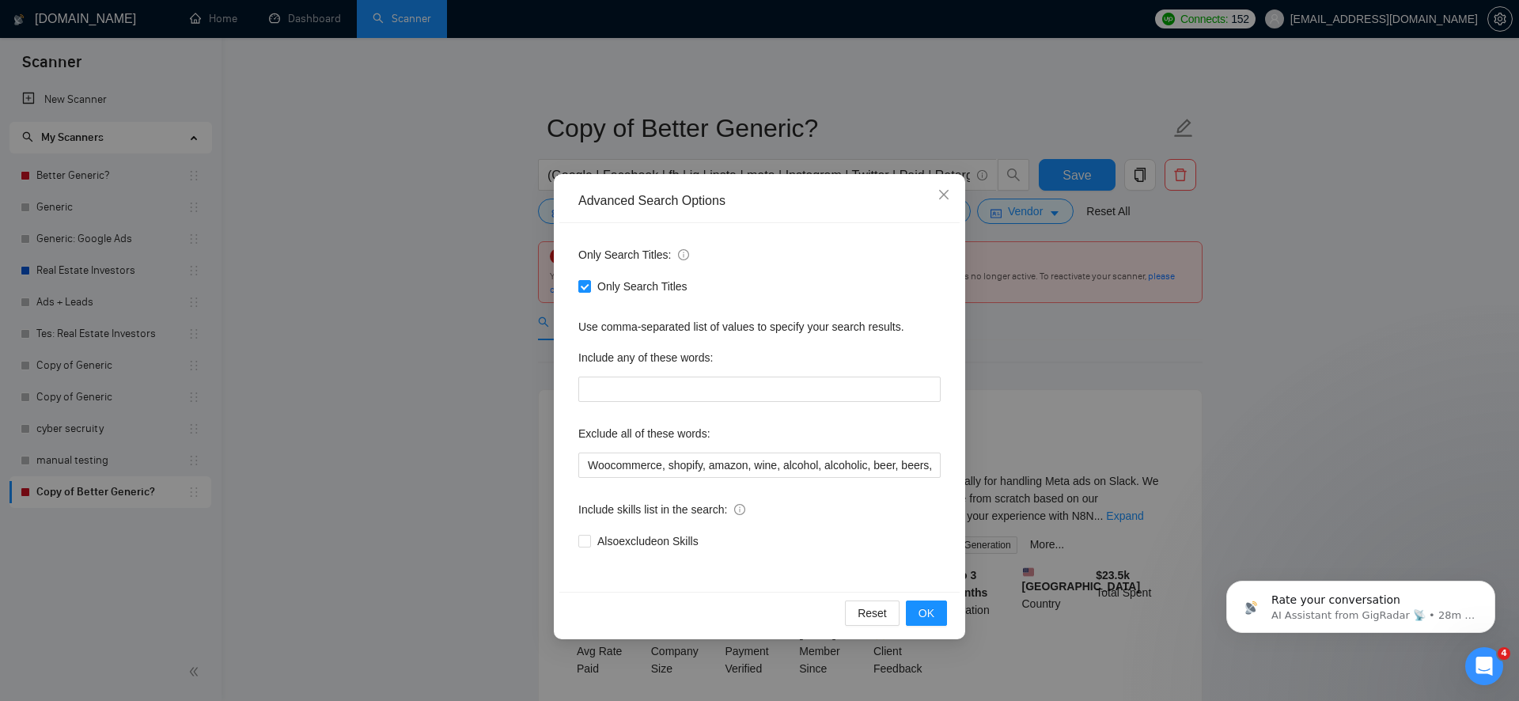
click at [452, 224] on div "Advanced Search Options Only Search Titles: Only Search Titles Use comma-separa…" at bounding box center [759, 350] width 1519 height 701
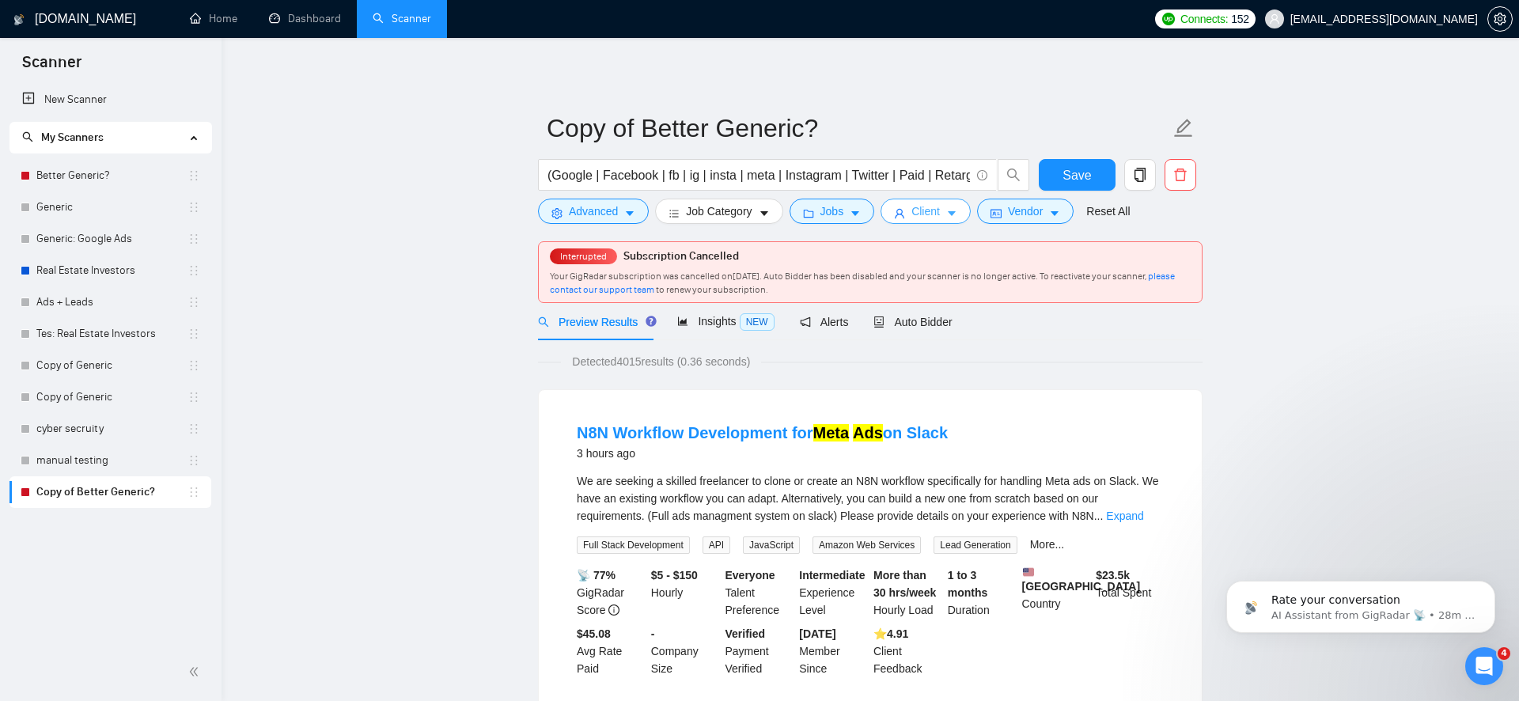
click at [905, 213] on icon "user" at bounding box center [899, 213] width 11 height 11
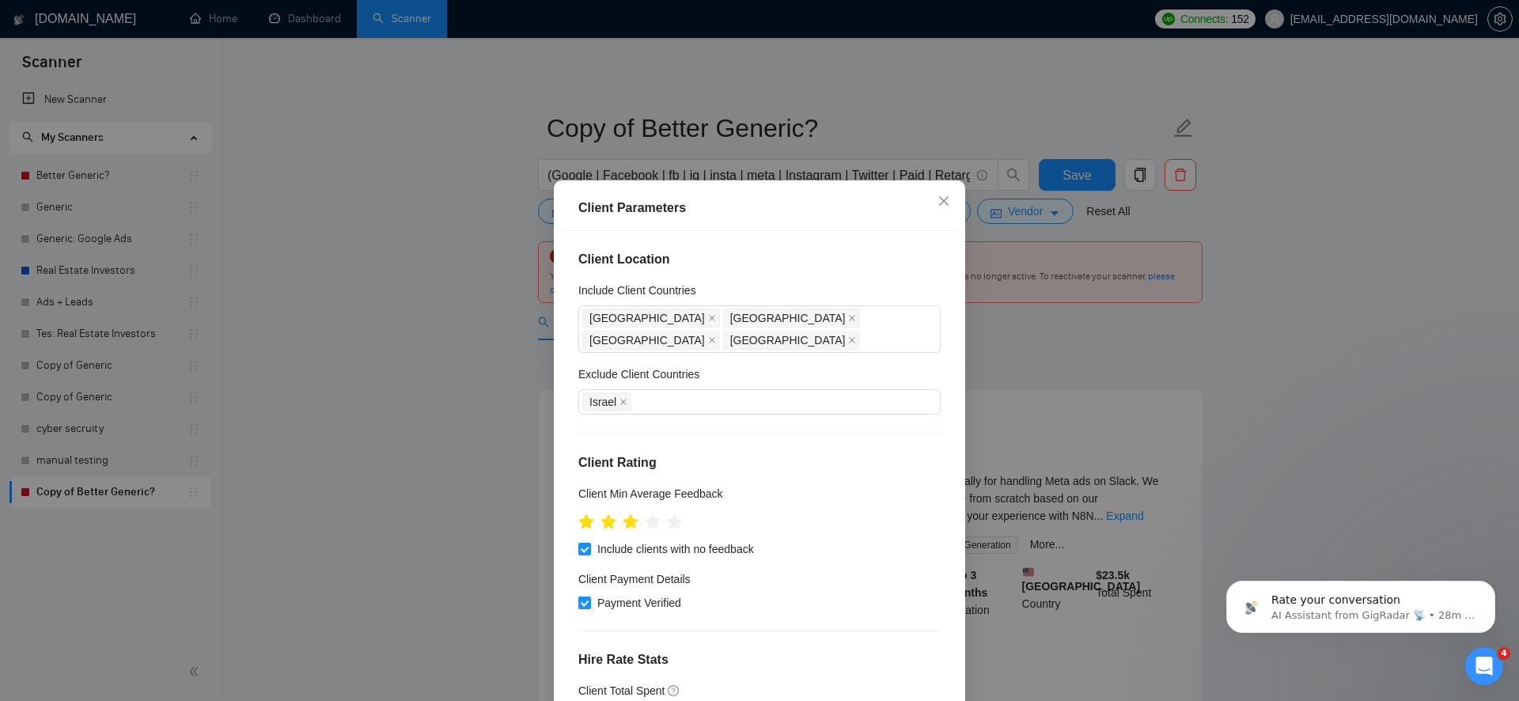
click at [791, 167] on div "Client Parameters Client Location Include Client Countries [GEOGRAPHIC_DATA] [G…" at bounding box center [759, 350] width 1519 height 701
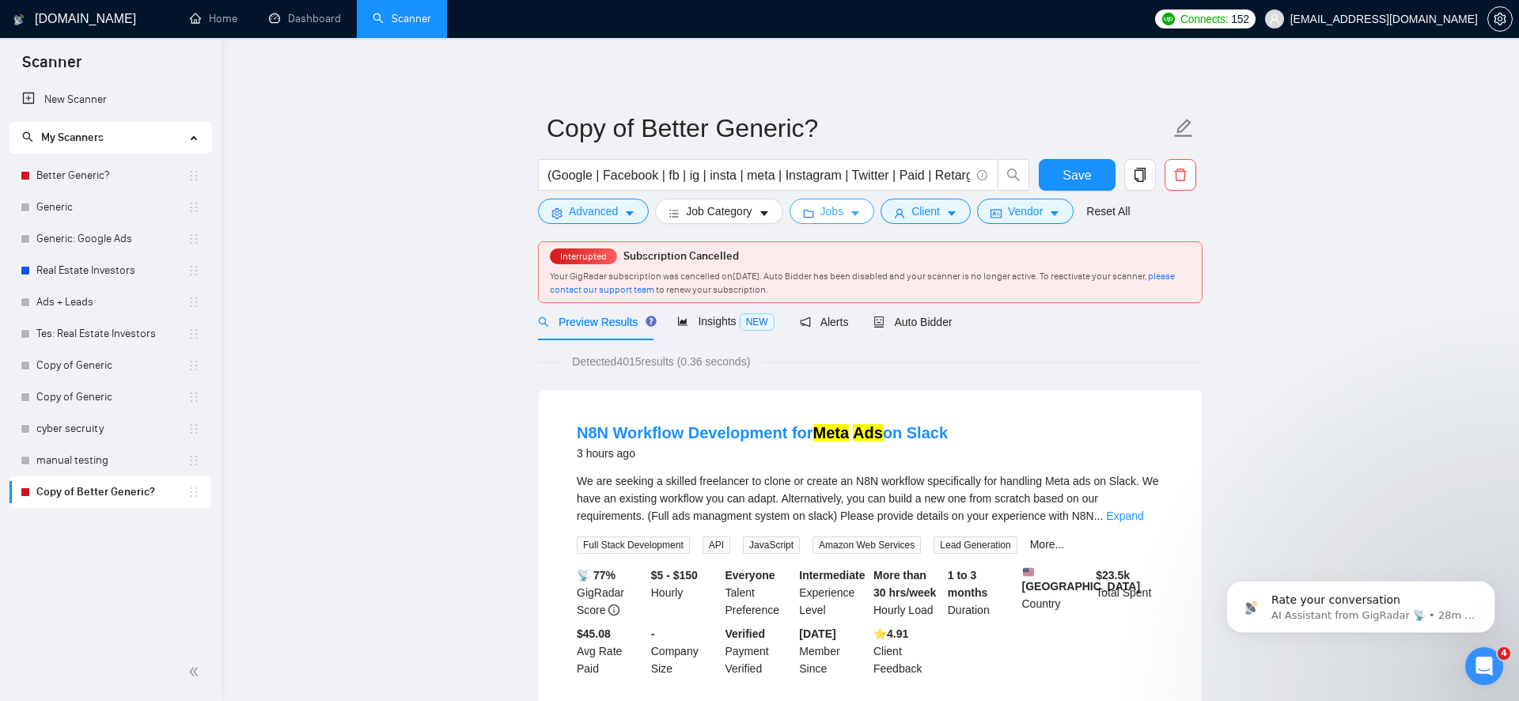
click at [849, 212] on button "Jobs" at bounding box center [832, 211] width 85 height 25
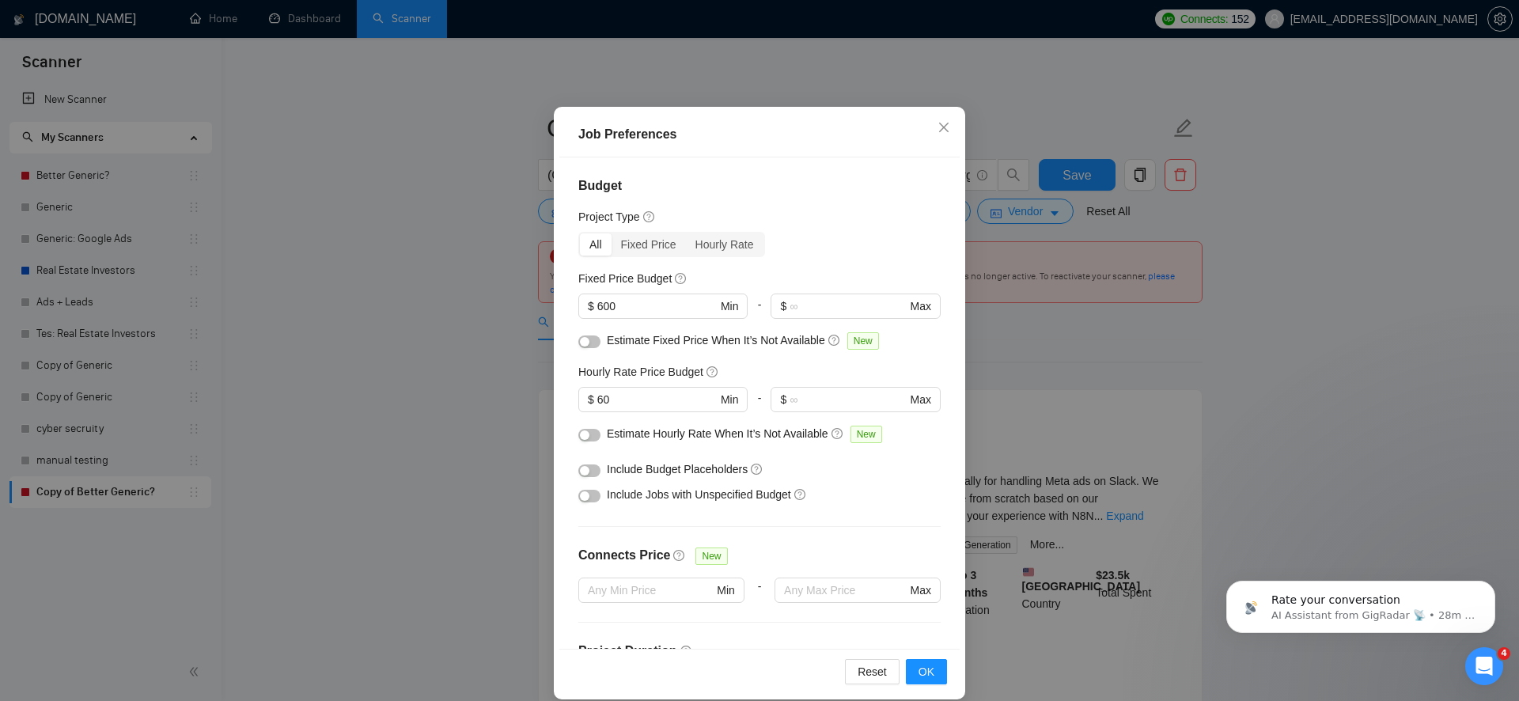
click at [593, 343] on button "button" at bounding box center [589, 341] width 22 height 13
click at [587, 438] on div "button" at bounding box center [584, 434] width 9 height 9
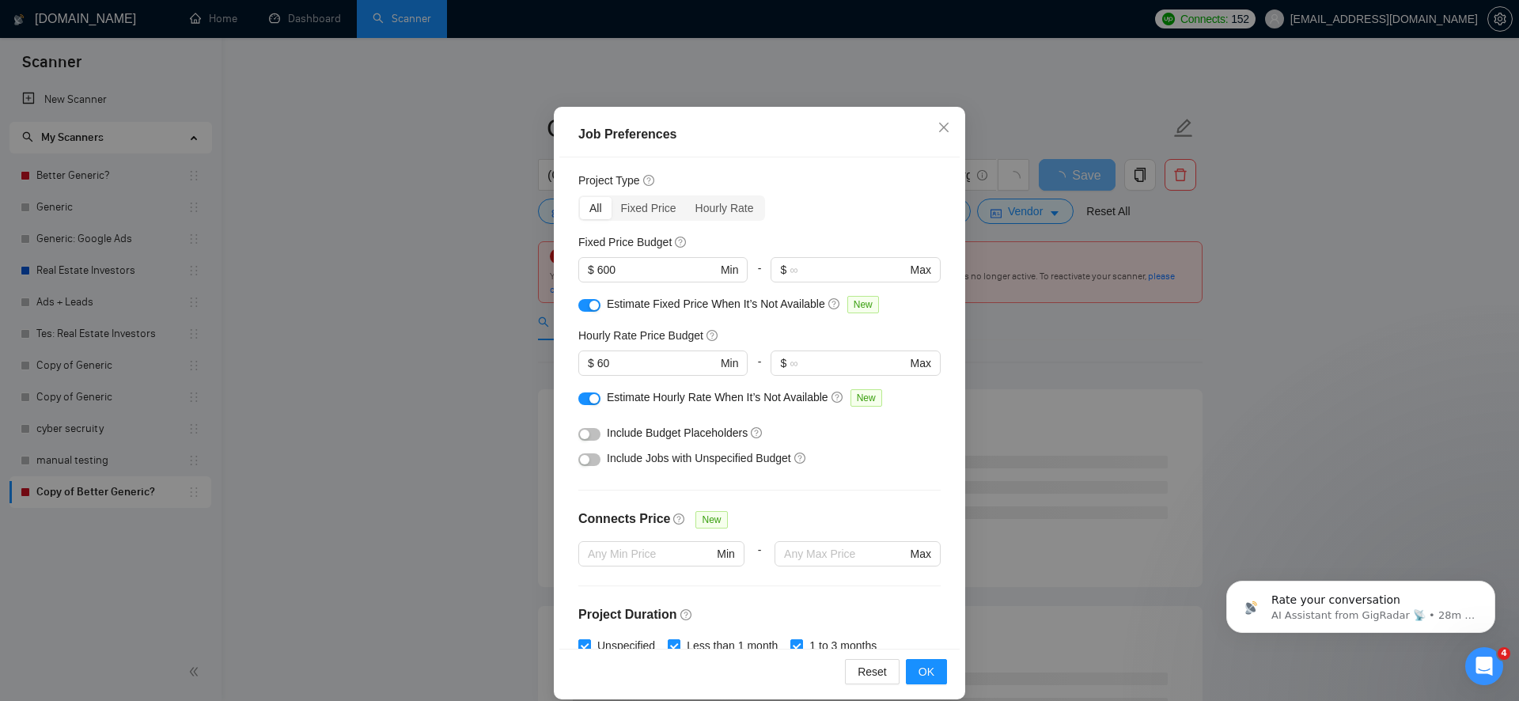
click at [587, 432] on div "button" at bounding box center [584, 434] width 9 height 9
click at [588, 459] on div "button" at bounding box center [584, 459] width 9 height 9
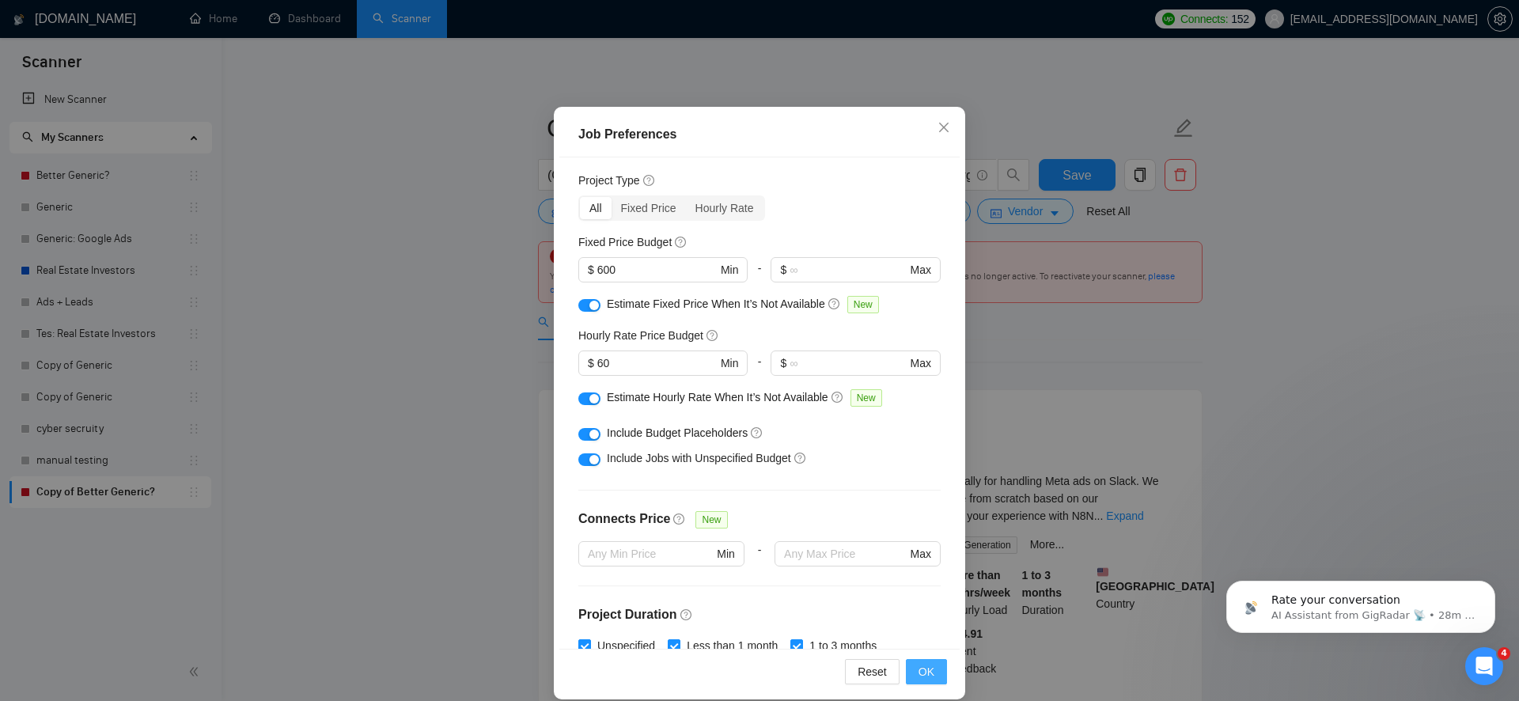
click at [919, 676] on span "OK" at bounding box center [927, 671] width 16 height 17
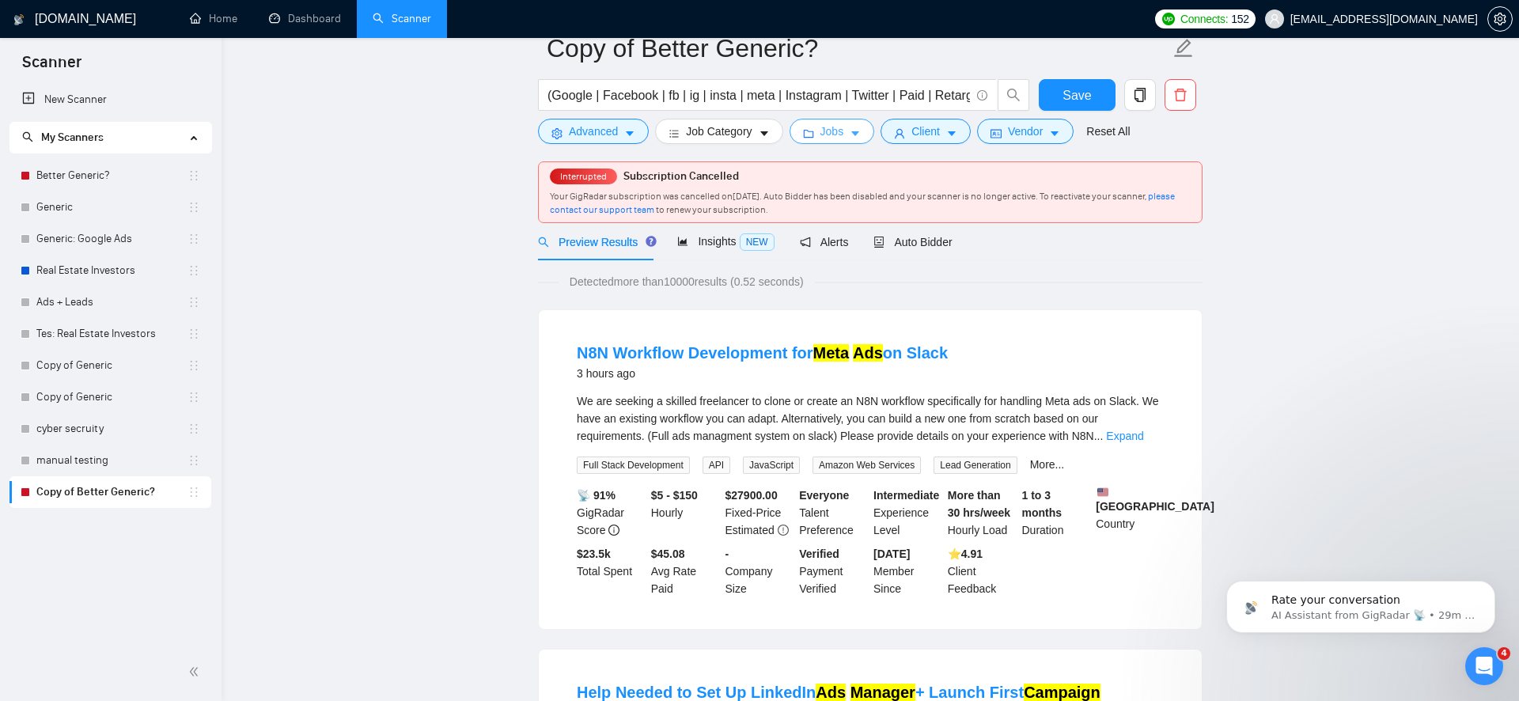
scroll to position [0, 0]
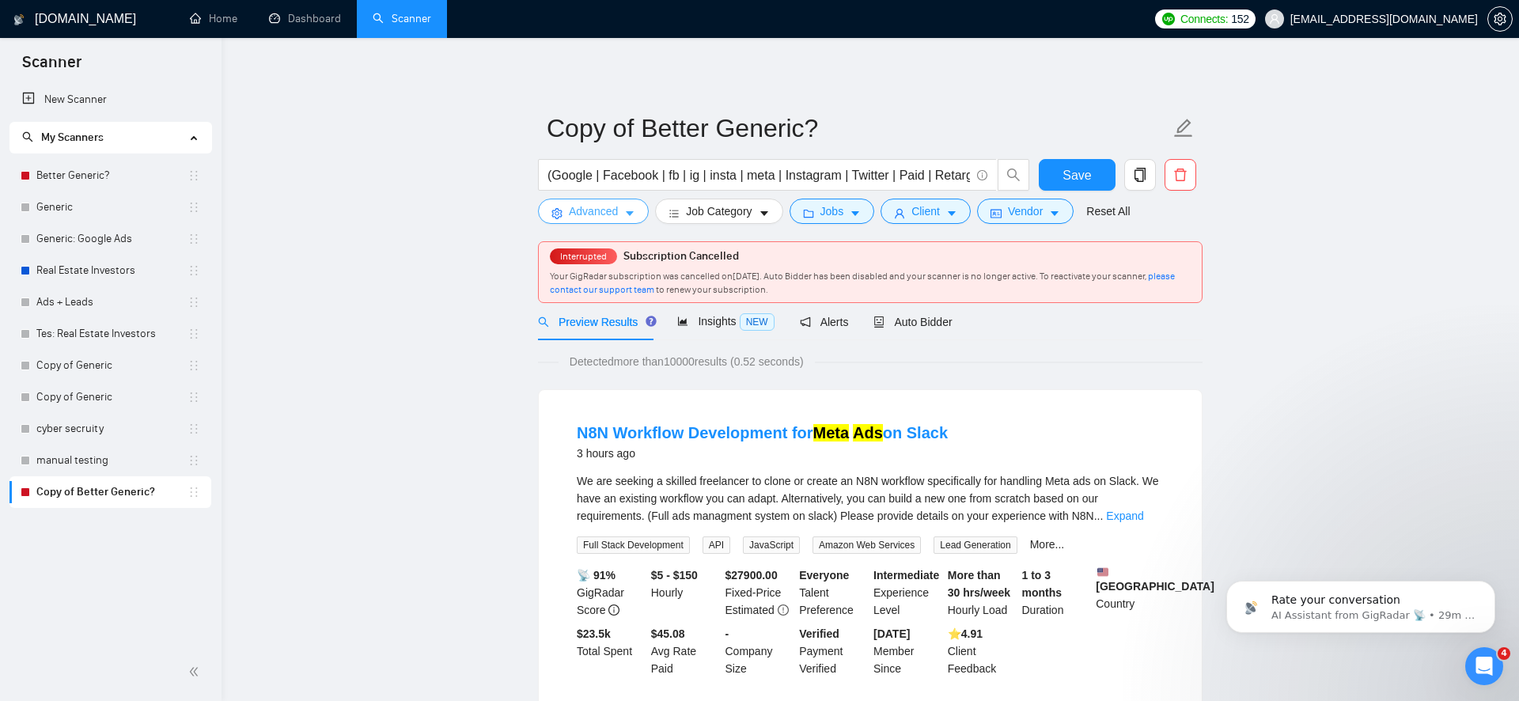
click at [620, 220] on button "Advanced" at bounding box center [593, 211] width 111 height 25
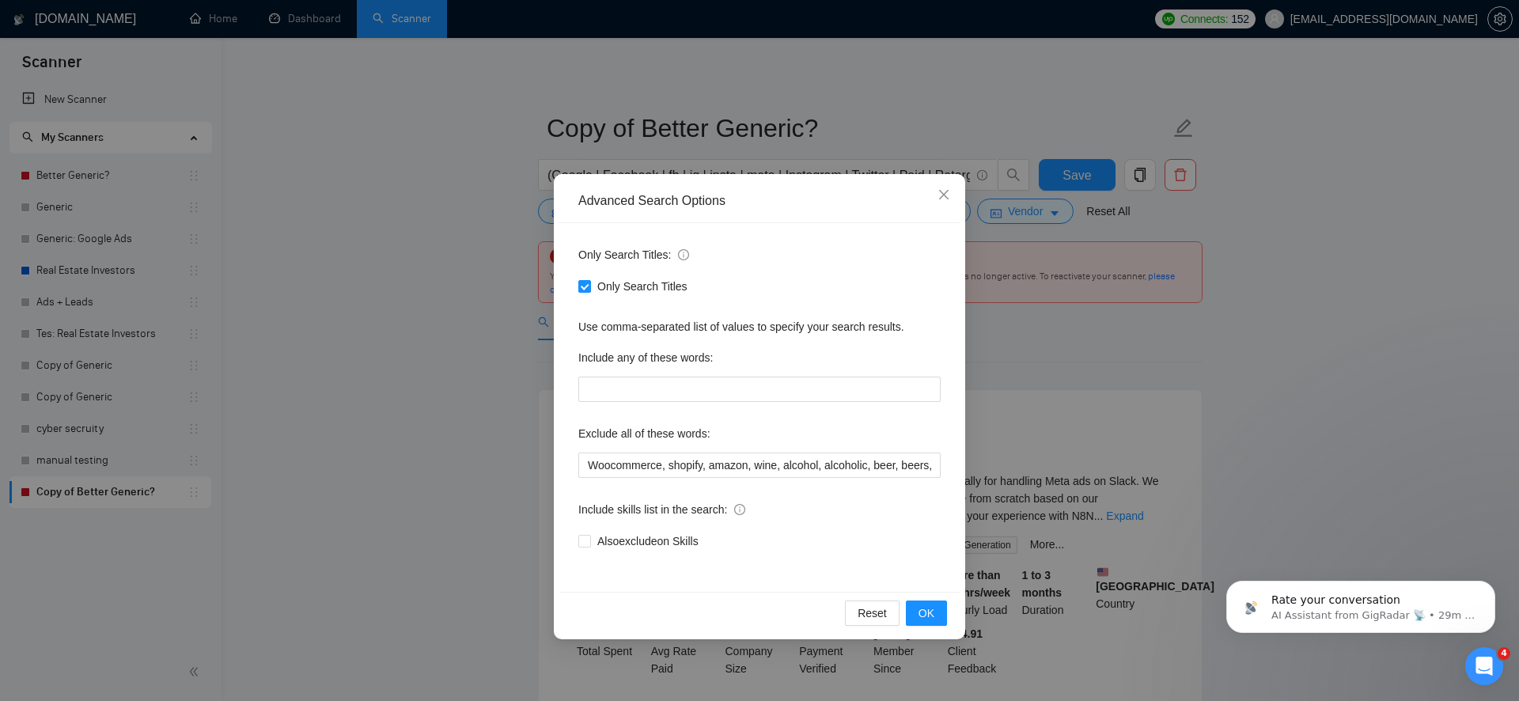
click at [470, 273] on div "Advanced Search Options Only Search Titles: Only Search Titles Use comma-separa…" at bounding box center [759, 350] width 1519 height 701
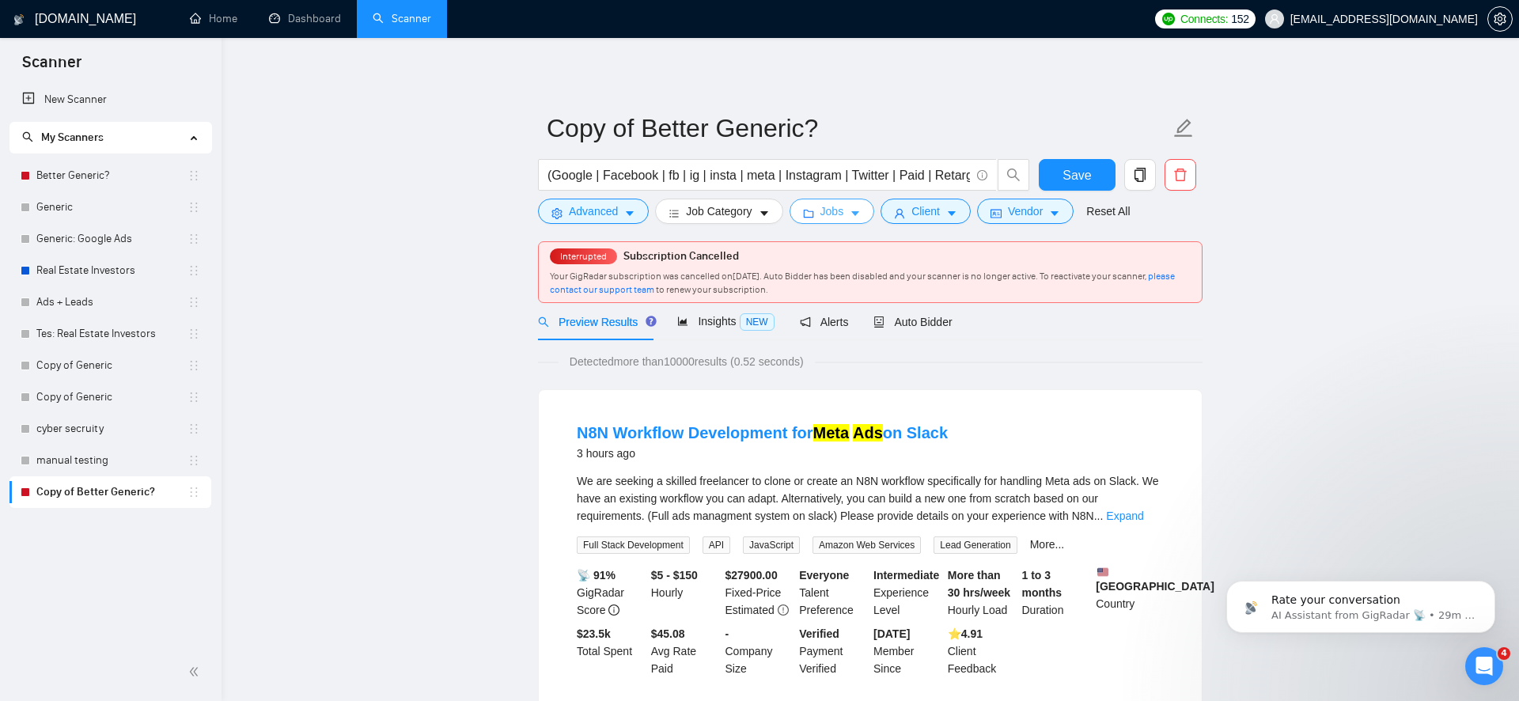
click at [823, 204] on button "Jobs" at bounding box center [832, 211] width 85 height 25
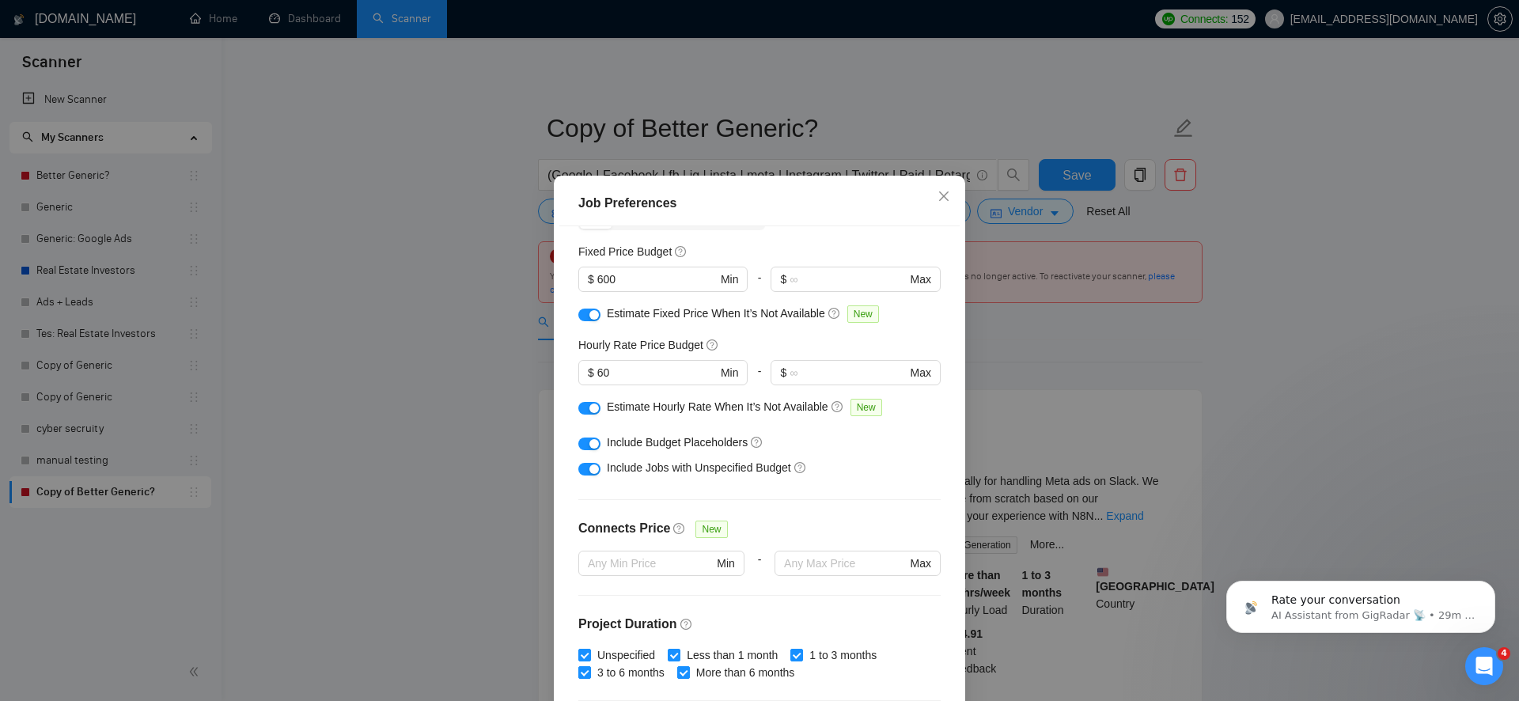
scroll to position [103, 0]
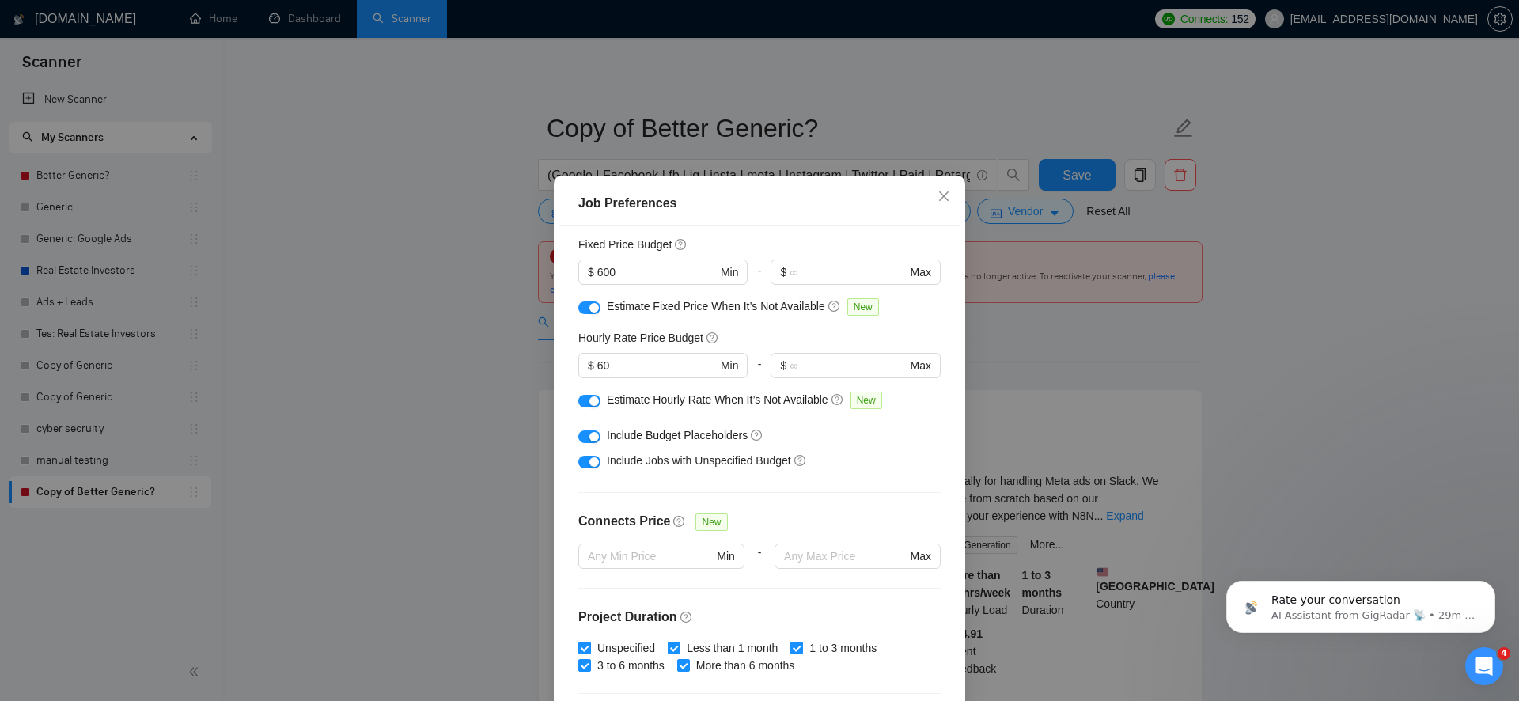
click at [585, 407] on button "button" at bounding box center [589, 401] width 22 height 13
click at [582, 314] on button "button" at bounding box center [589, 307] width 22 height 13
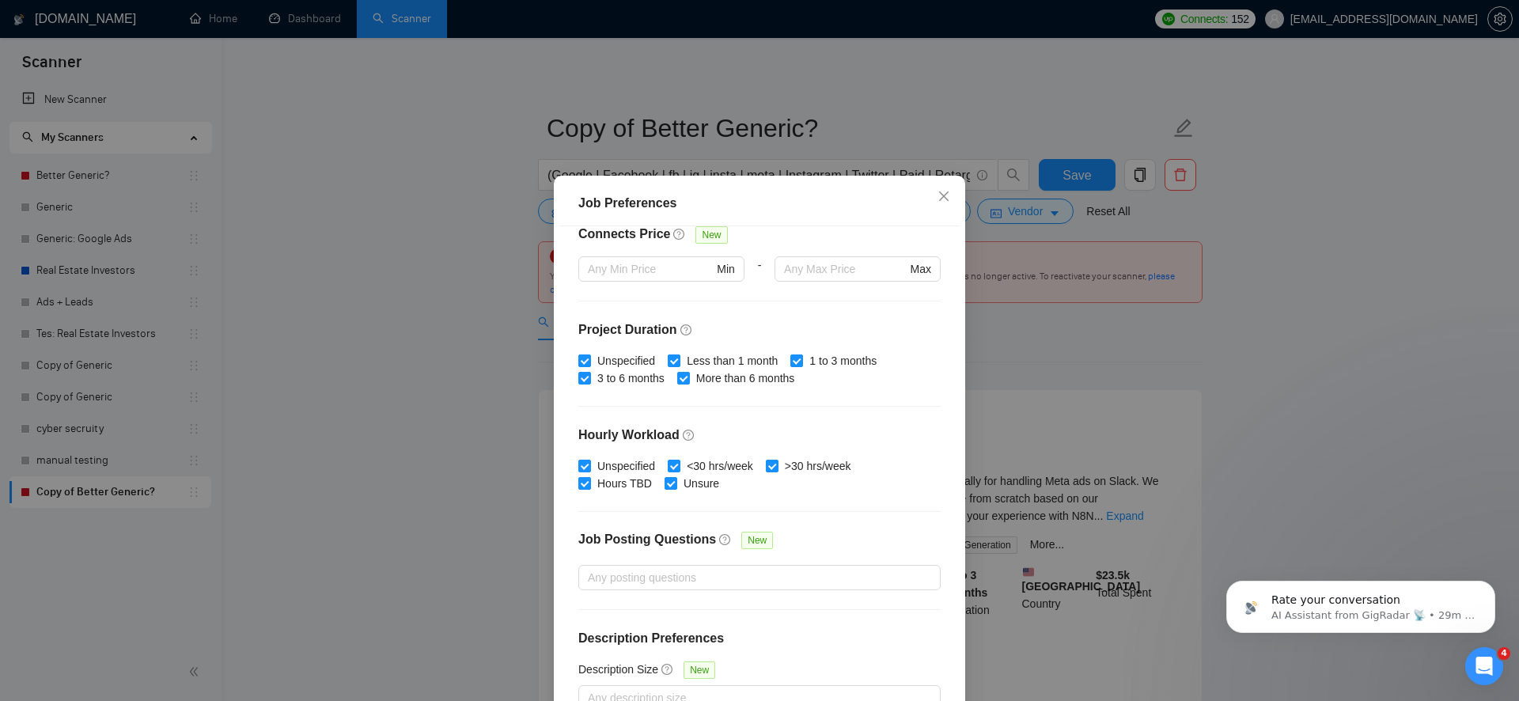
scroll to position [401, 0]
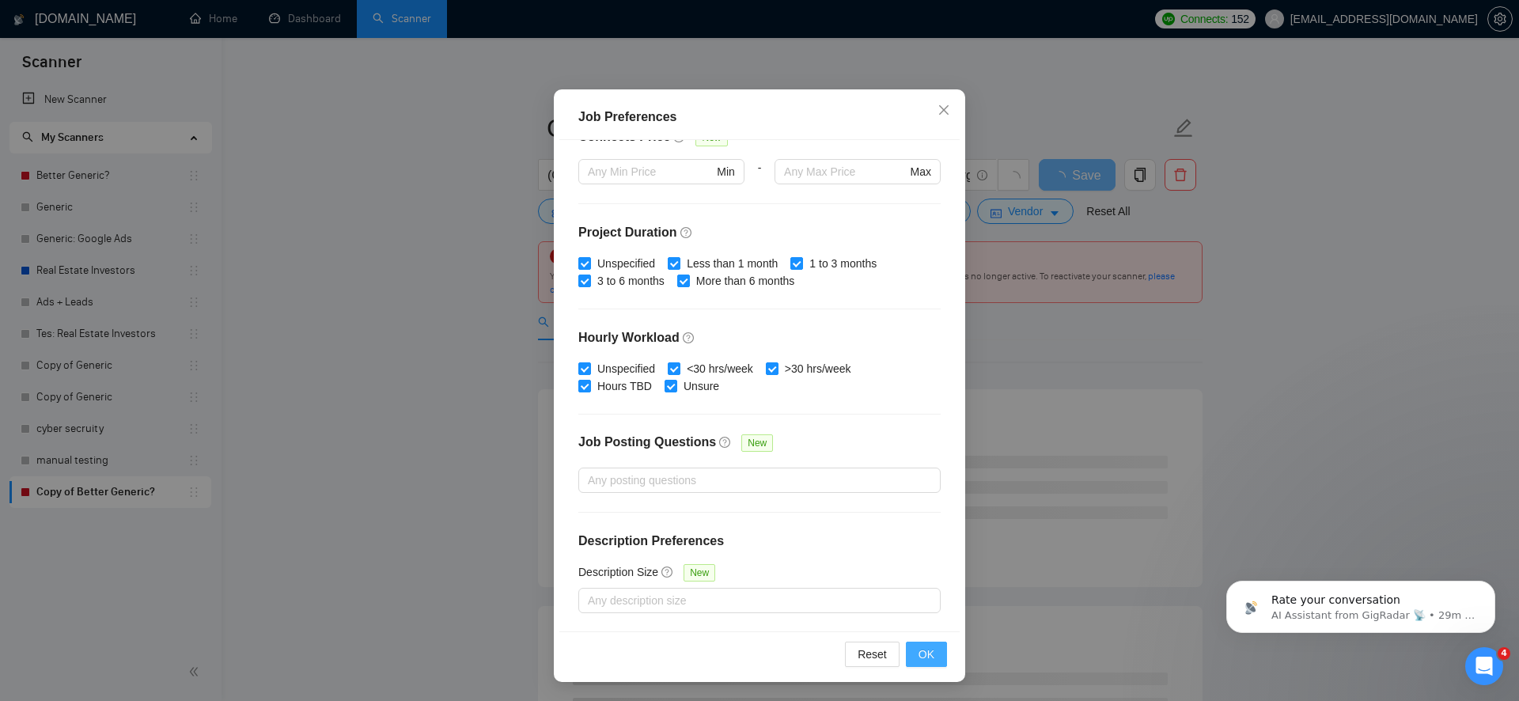
click at [911, 647] on button "OK" at bounding box center [926, 654] width 41 height 25
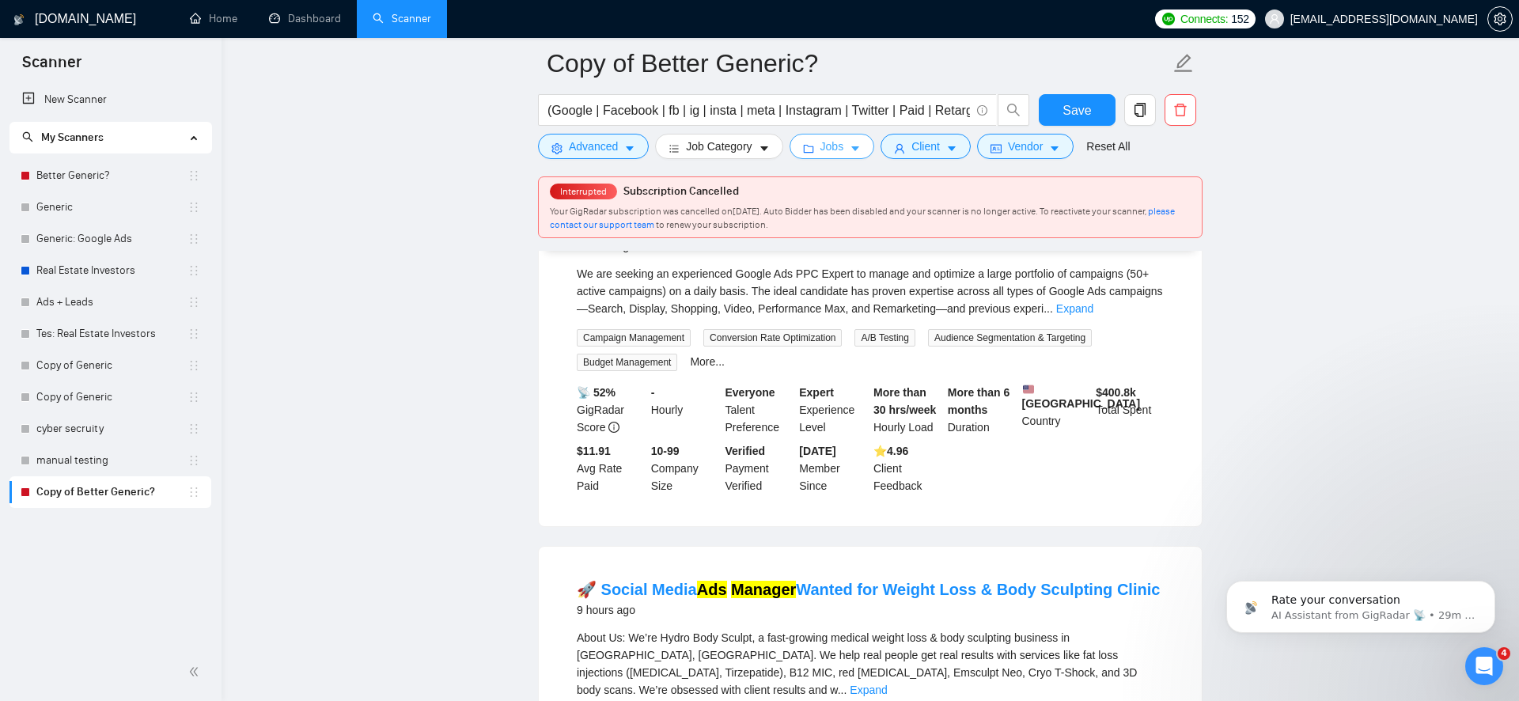
scroll to position [2962, 0]
